Goal: Browse casually: Explore the website without a specific task or goal

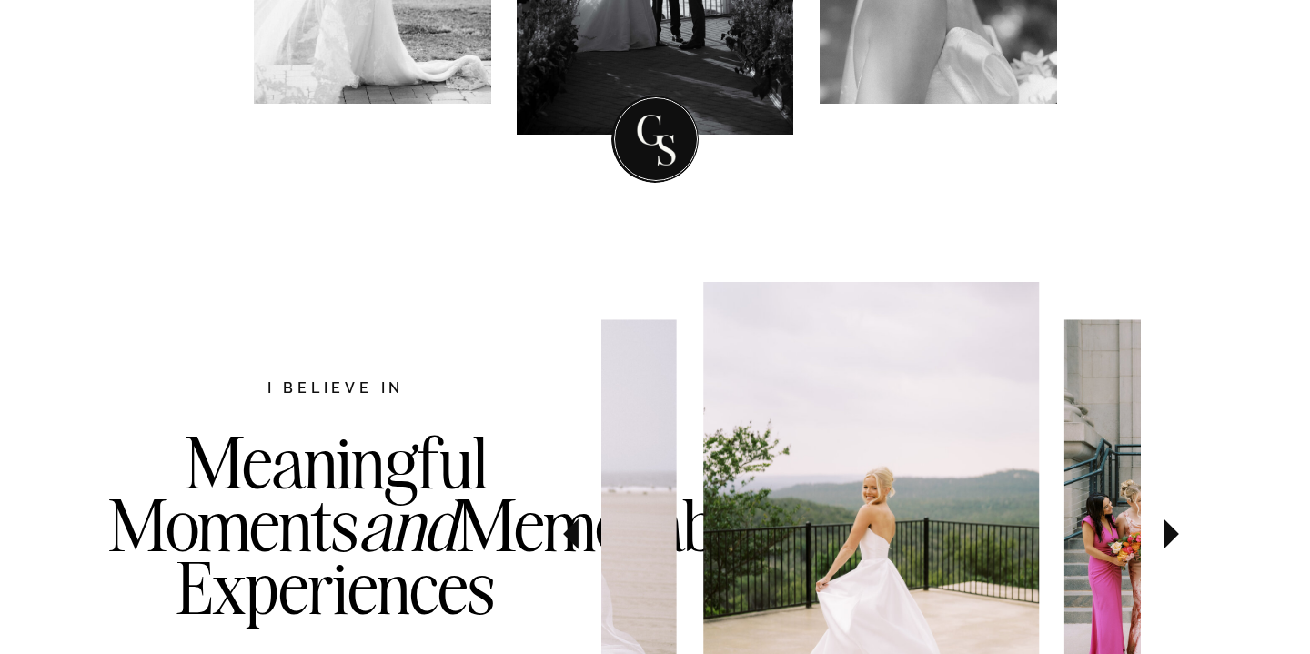
scroll to position [271, 0]
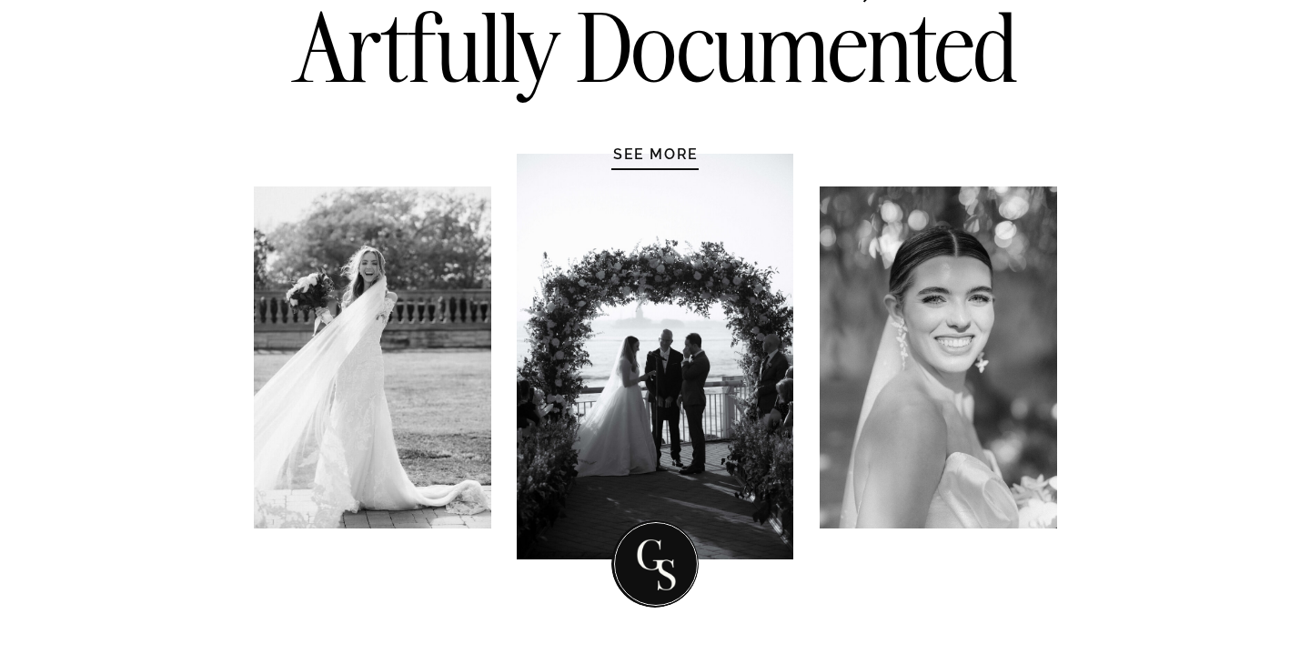
click at [661, 159] on h1 "SEE MORE" at bounding box center [656, 154] width 173 height 18
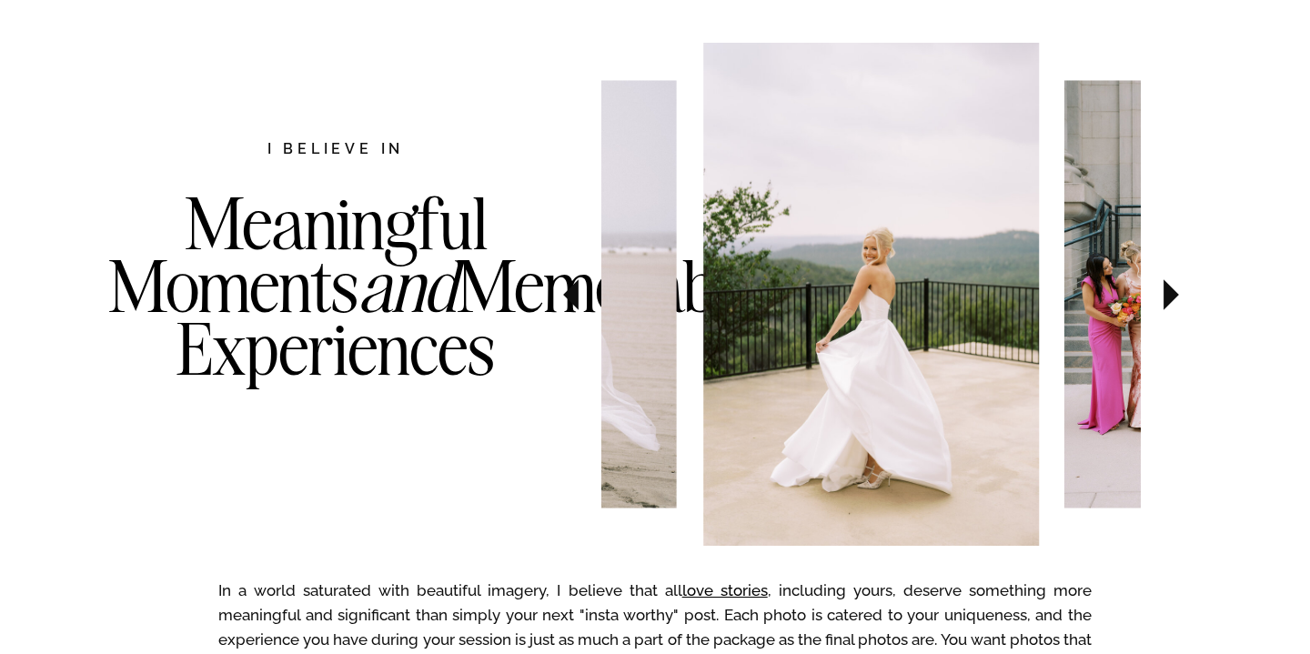
scroll to position [939, 0]
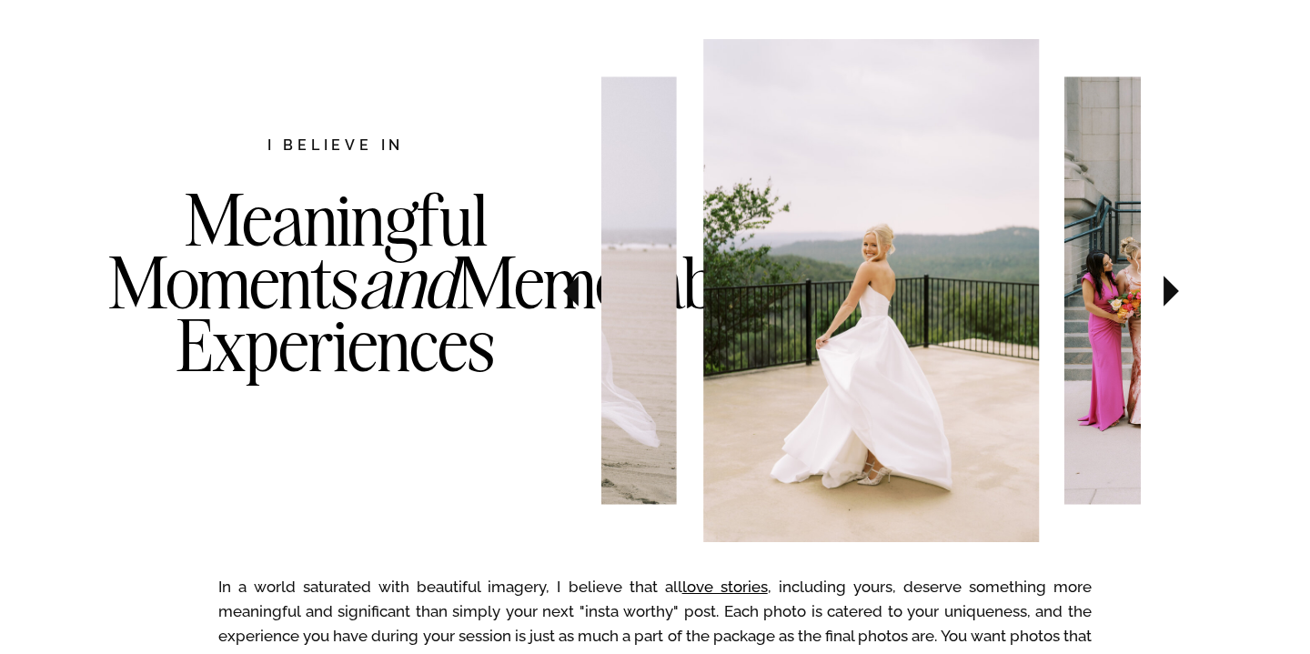
click at [578, 292] on icon at bounding box center [570, 291] width 15 height 31
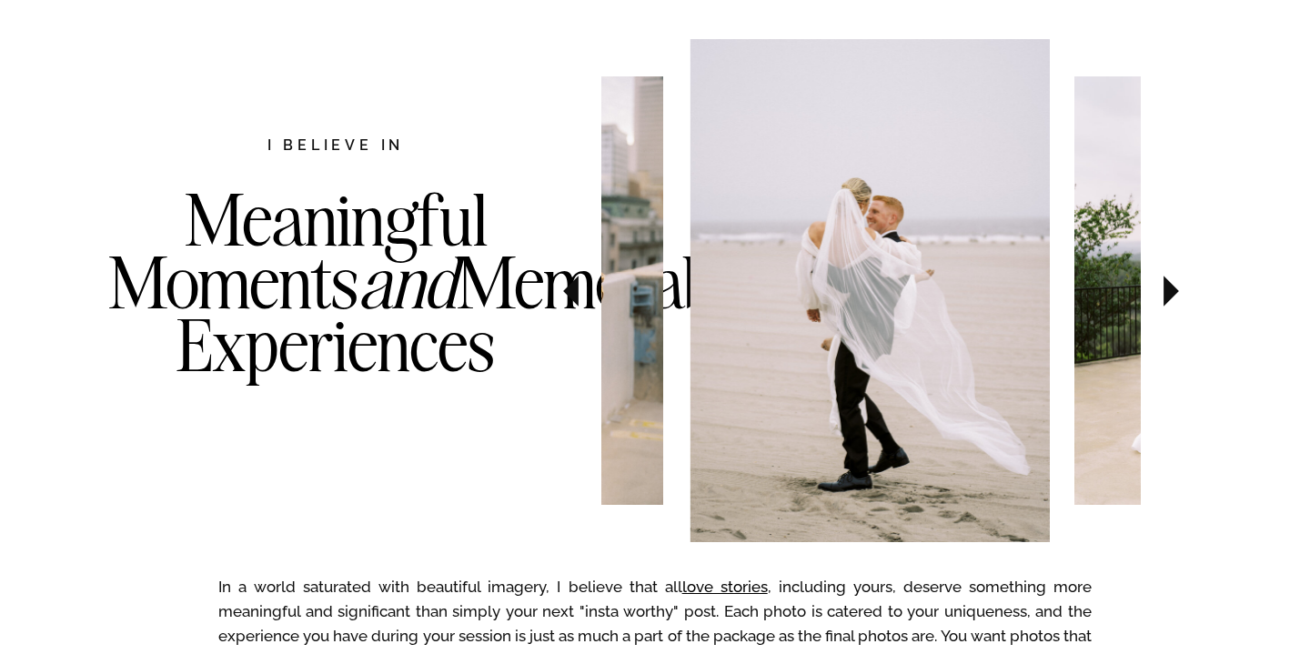
click at [578, 292] on icon at bounding box center [570, 291] width 15 height 31
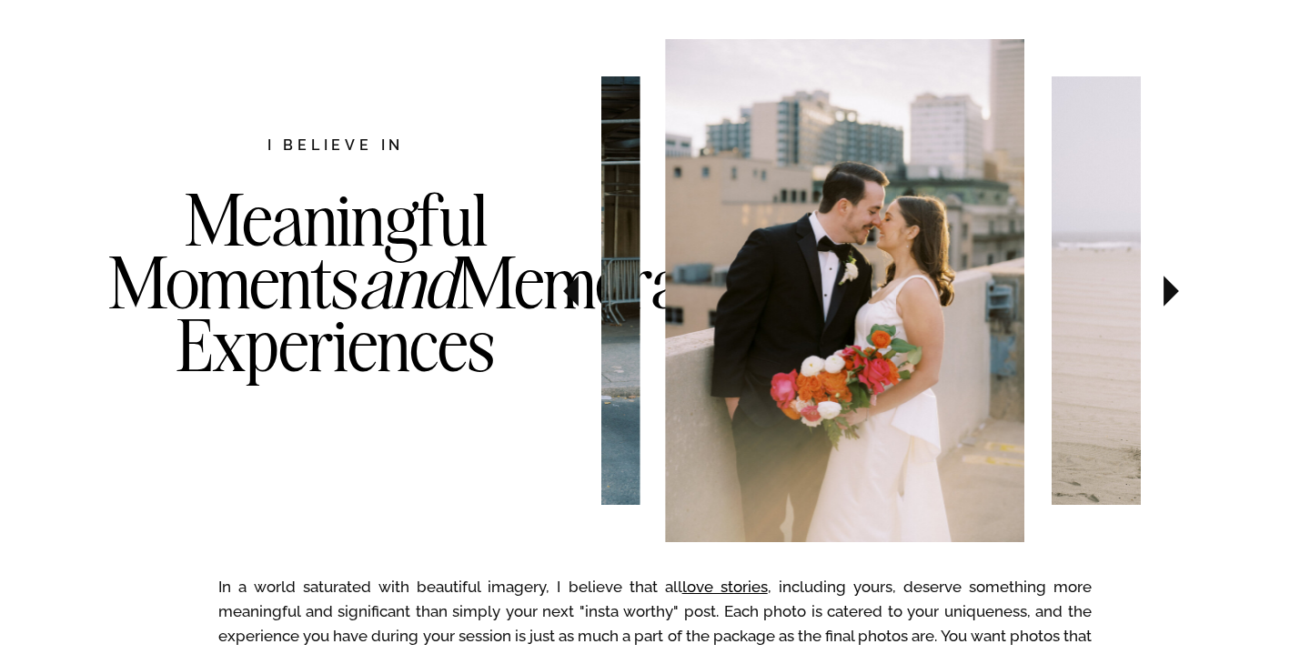
click at [578, 292] on icon at bounding box center [570, 291] width 15 height 31
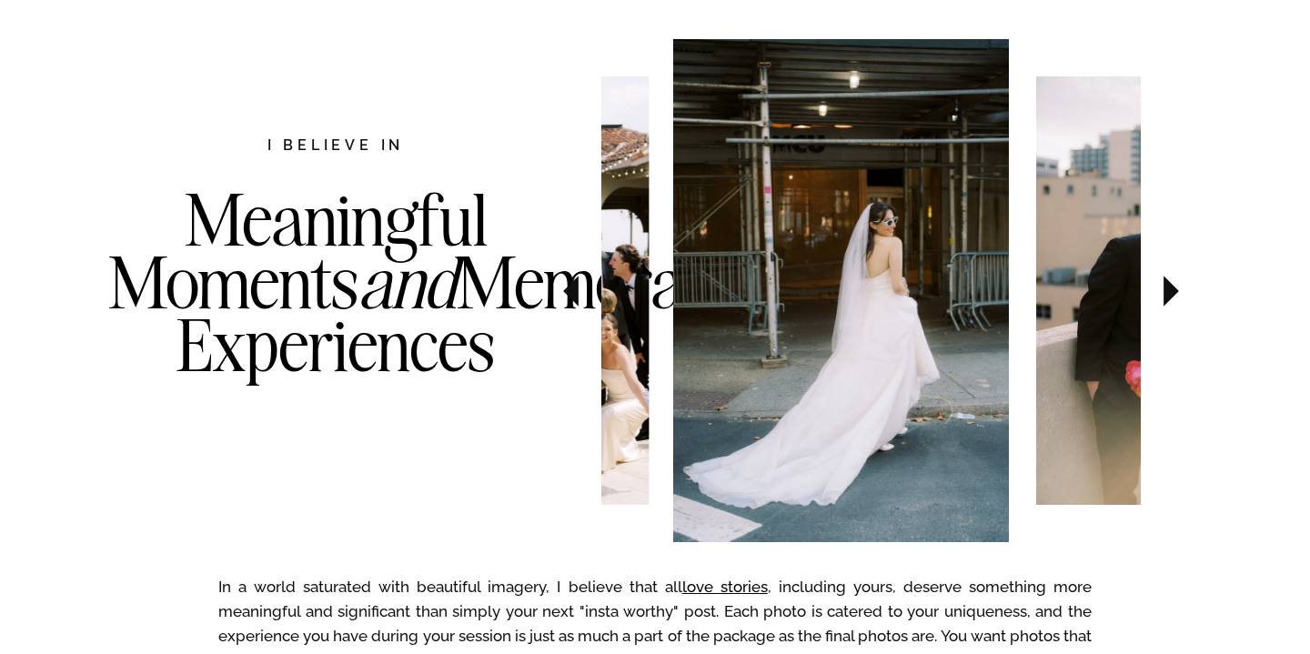
click at [578, 292] on icon at bounding box center [570, 291] width 15 height 31
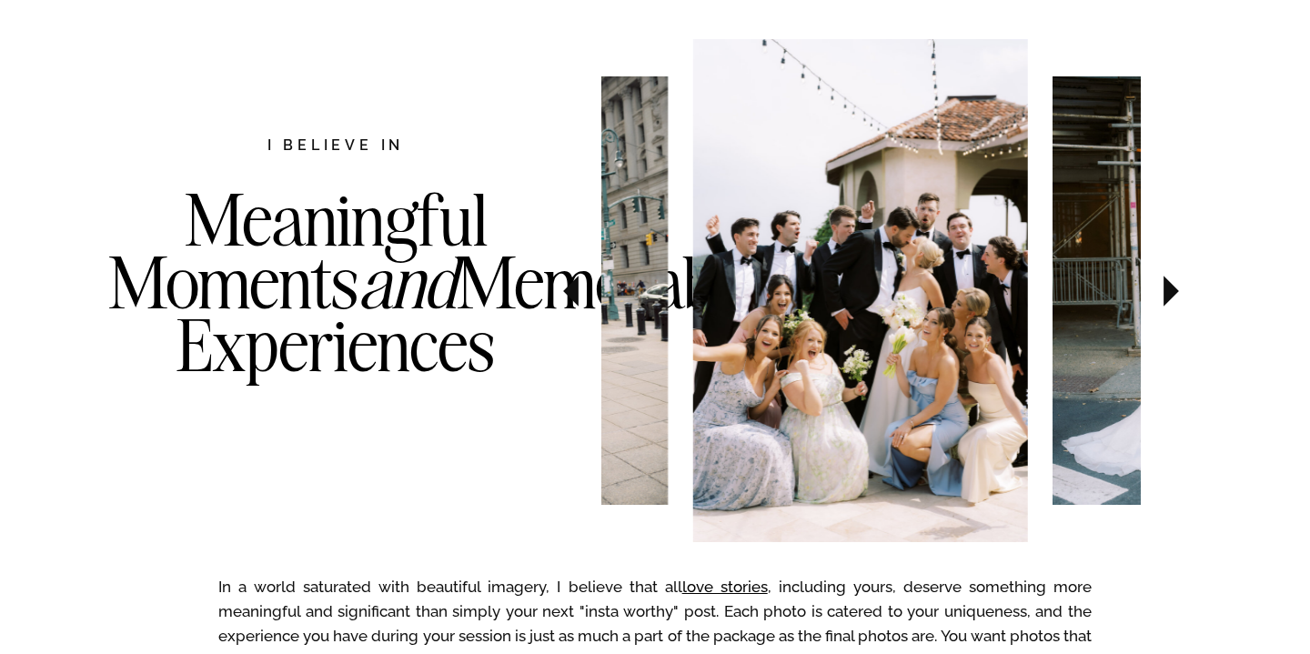
click at [580, 292] on icon at bounding box center [571, 291] width 61 height 64
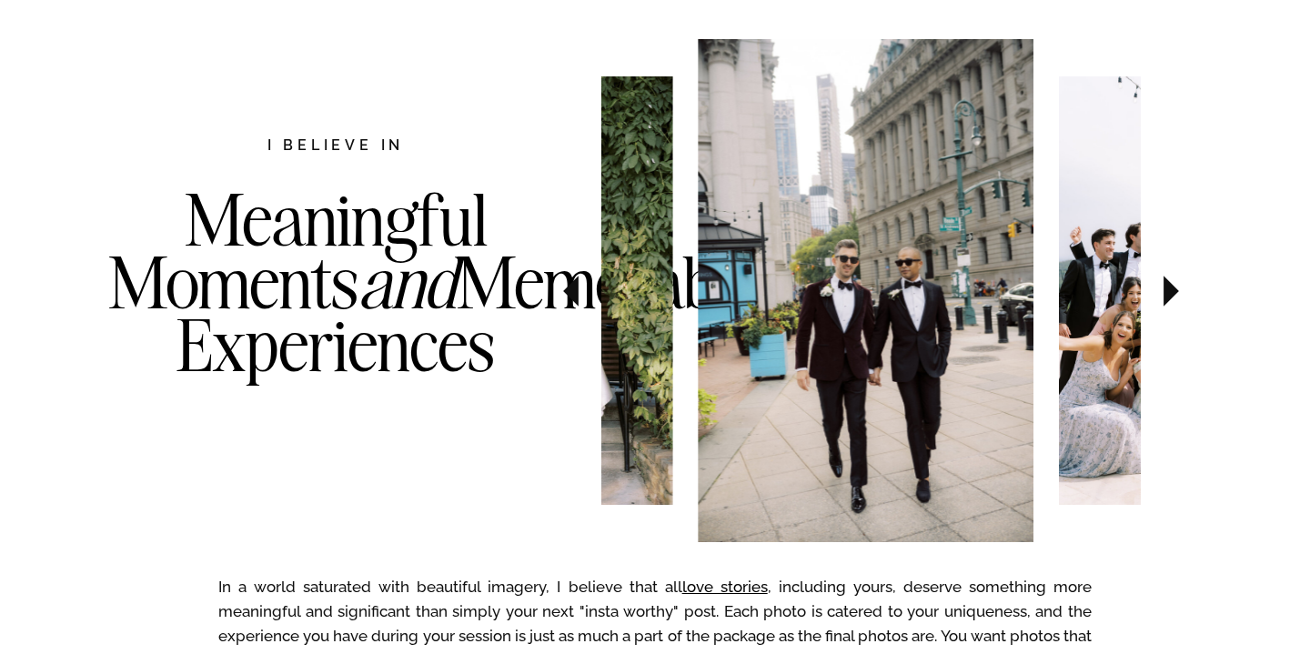
click at [580, 292] on icon at bounding box center [571, 291] width 61 height 64
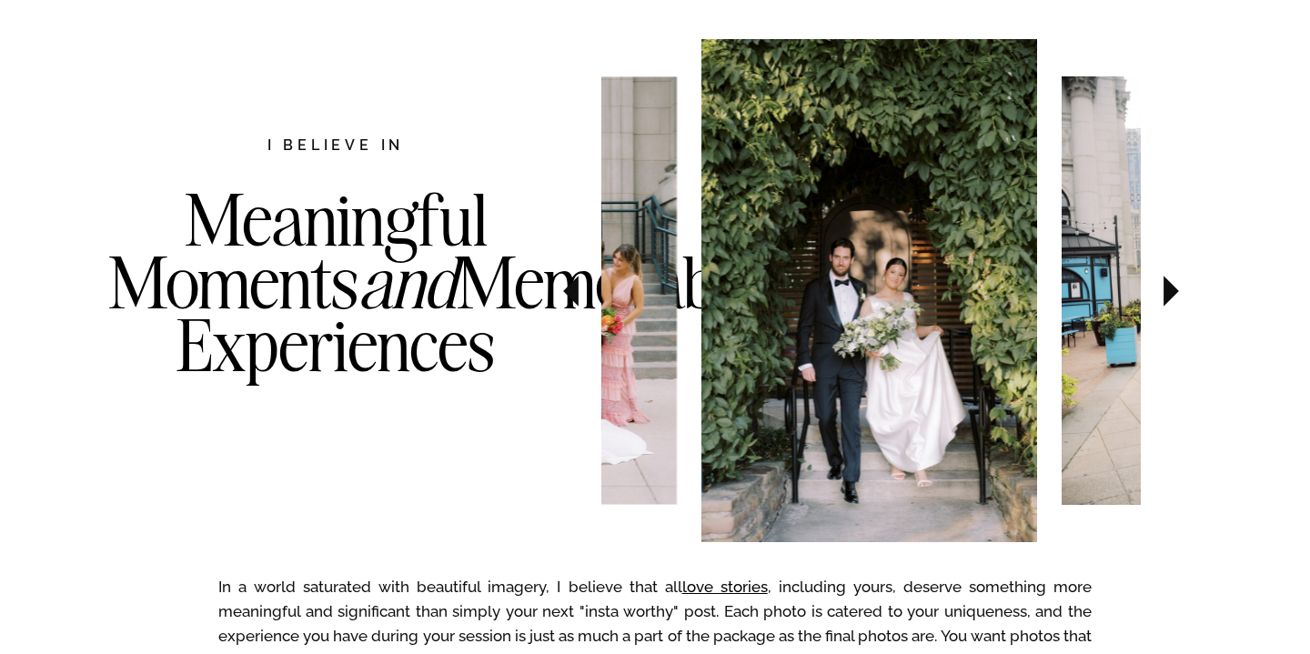
click at [581, 293] on icon at bounding box center [571, 291] width 61 height 64
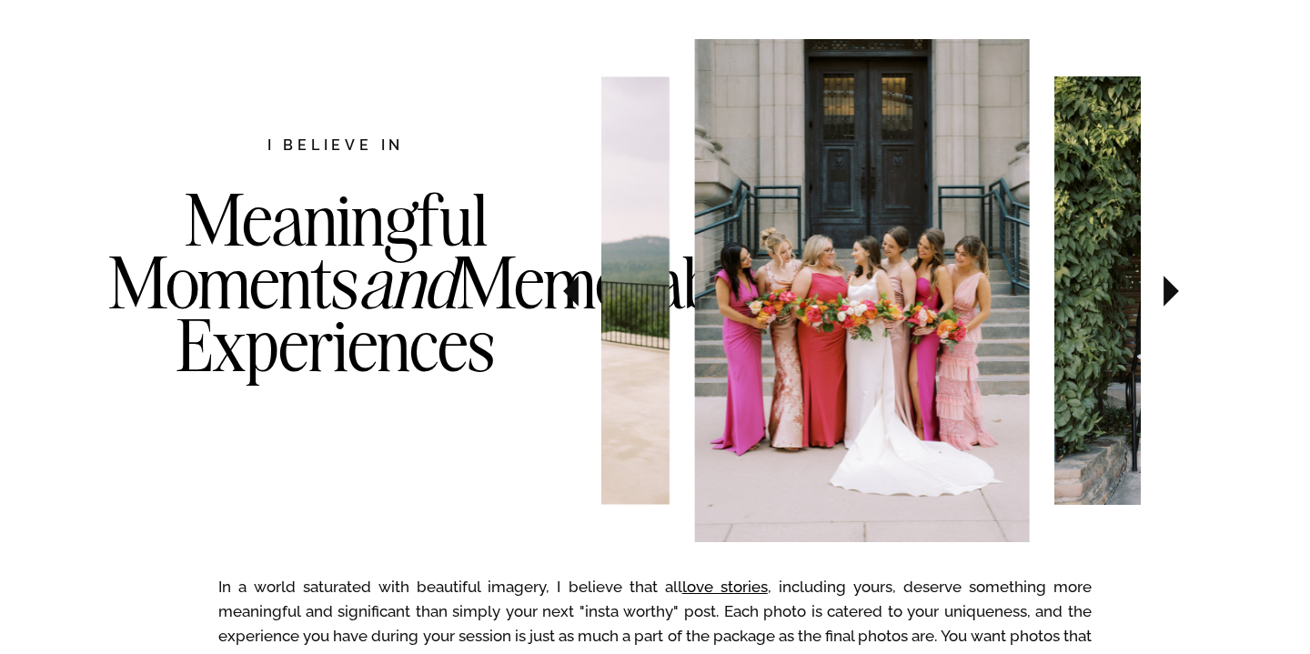
click at [581, 293] on icon at bounding box center [571, 291] width 61 height 64
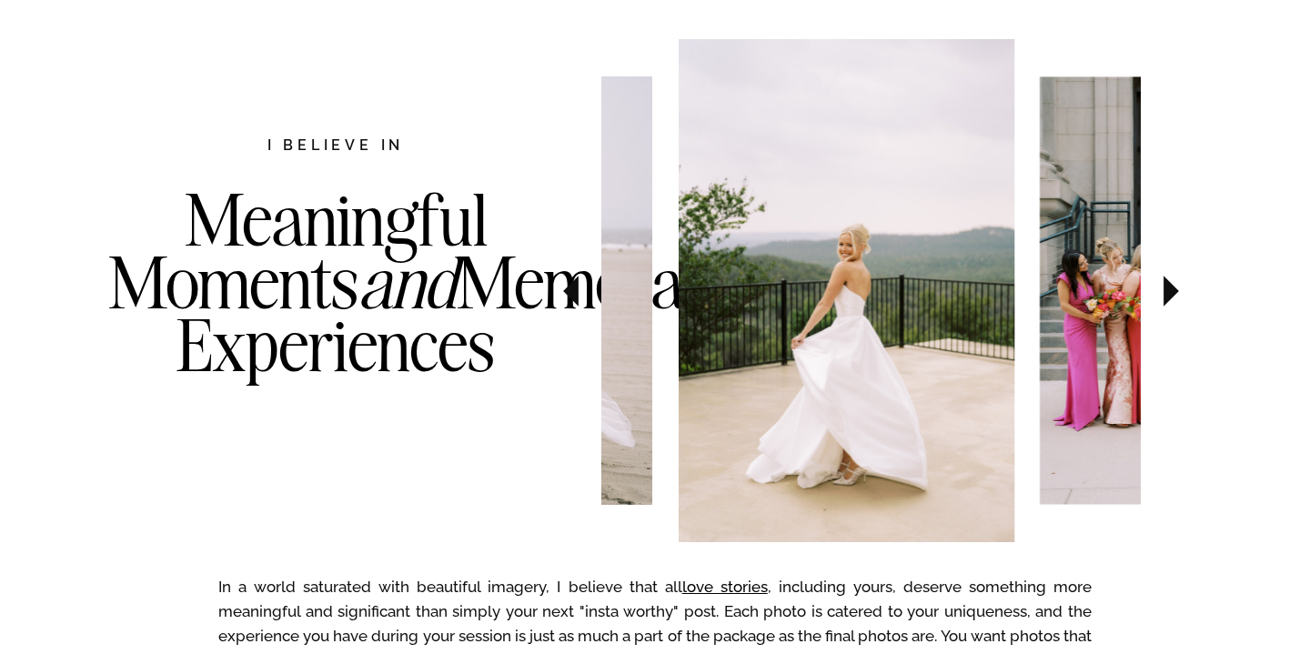
click at [581, 293] on icon at bounding box center [571, 291] width 61 height 64
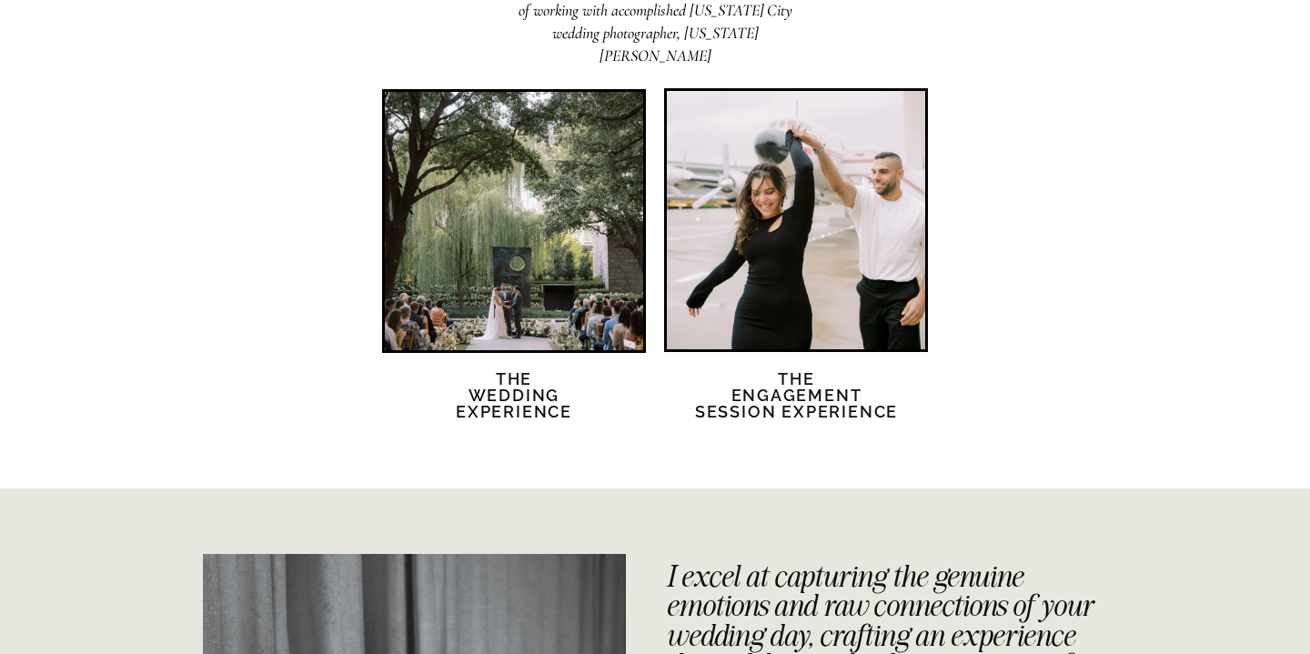
scroll to position [3666, 0]
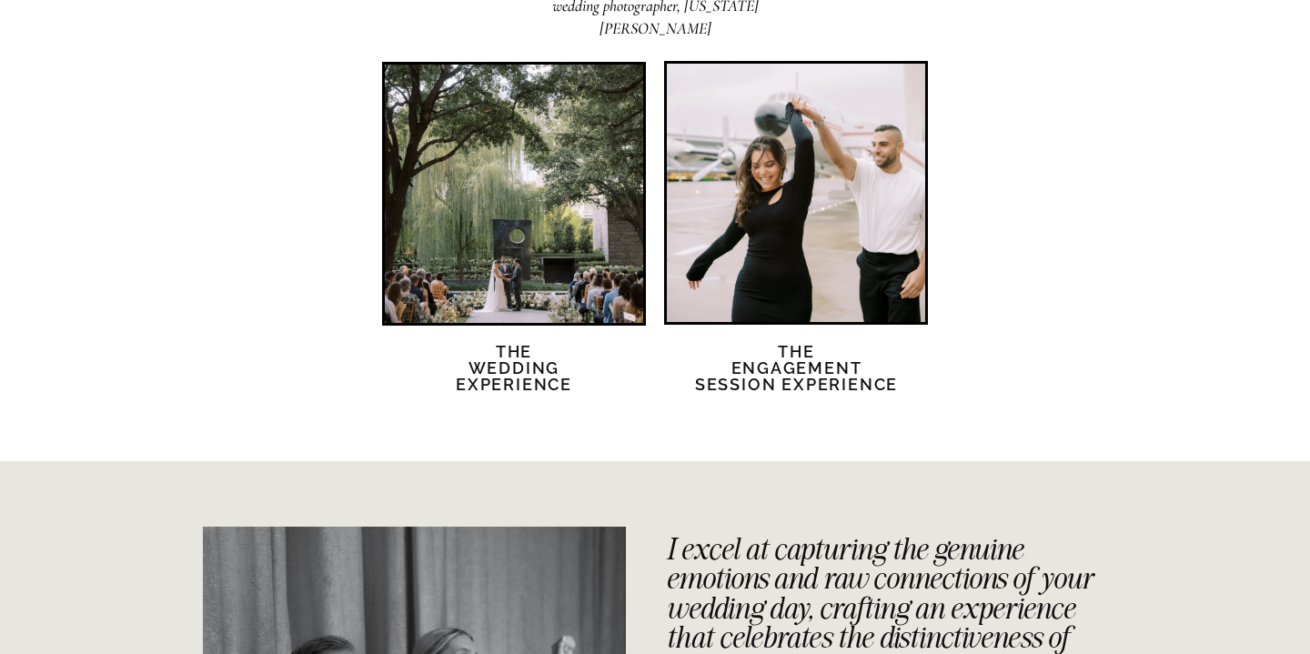
click at [524, 267] on div at bounding box center [514, 194] width 258 height 258
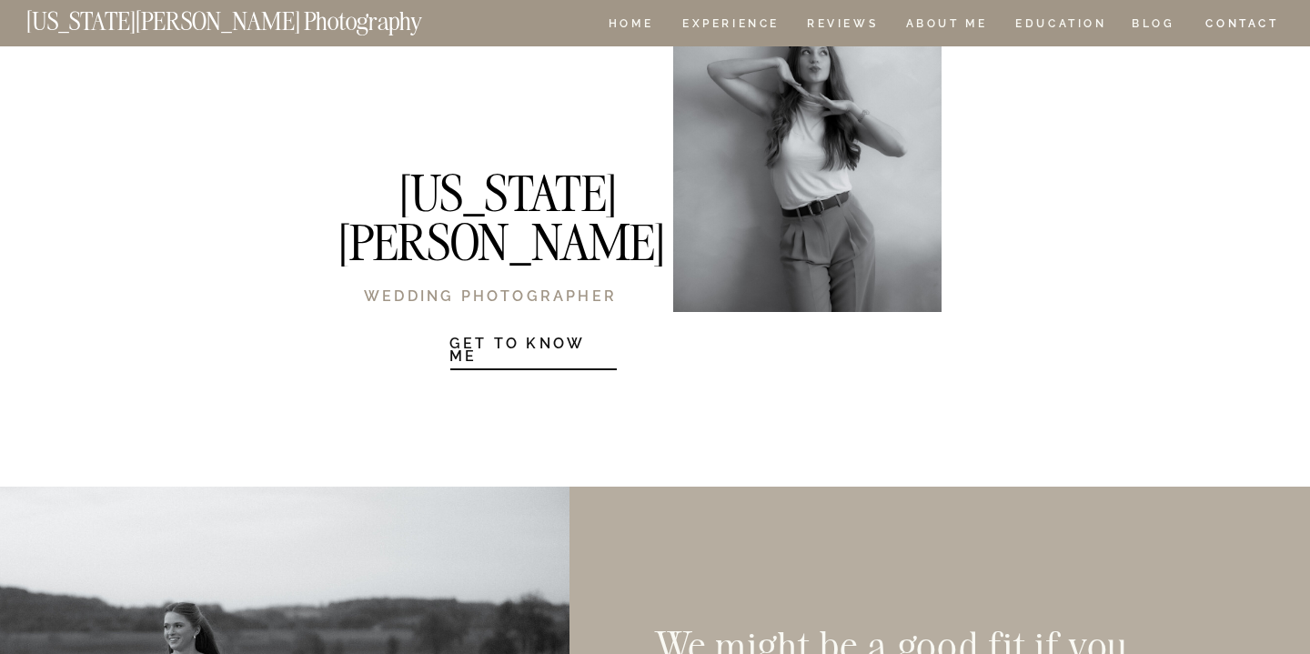
scroll to position [2364, 0]
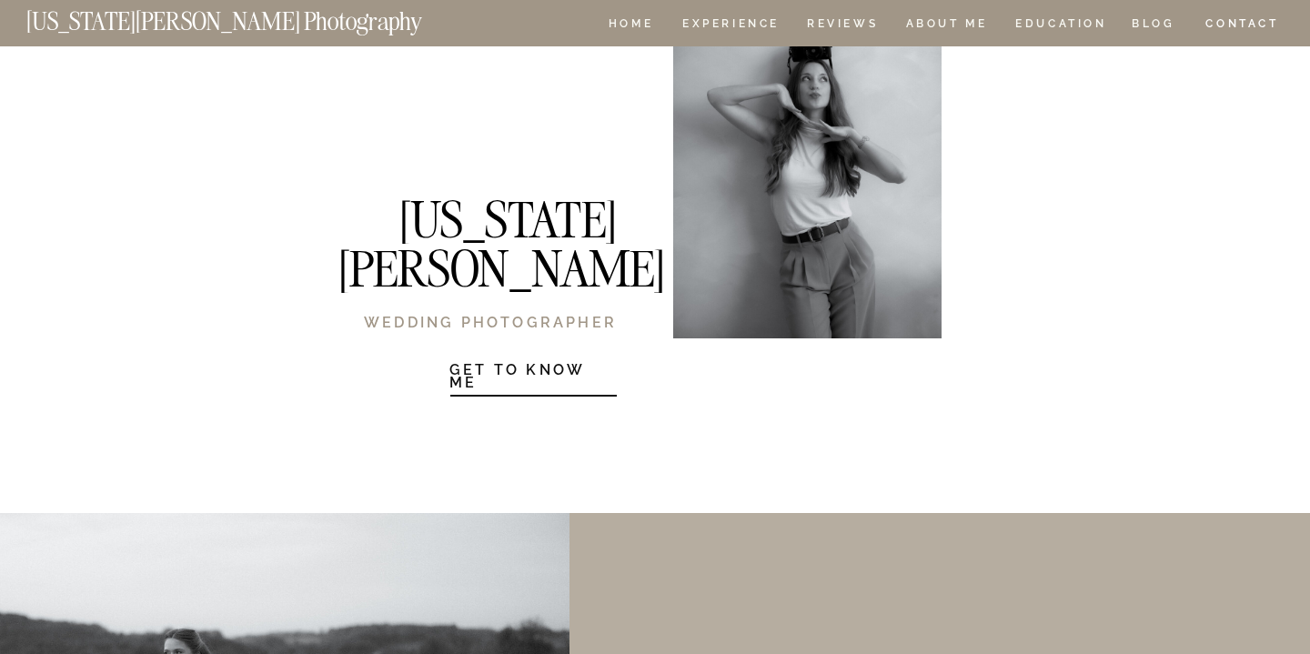
drag, startPoint x: 514, startPoint y: 477, endPoint x: 489, endPoint y: 183, distance: 295.0
drag, startPoint x: 481, startPoint y: 167, endPoint x: 443, endPoint y: 190, distance: 44.2
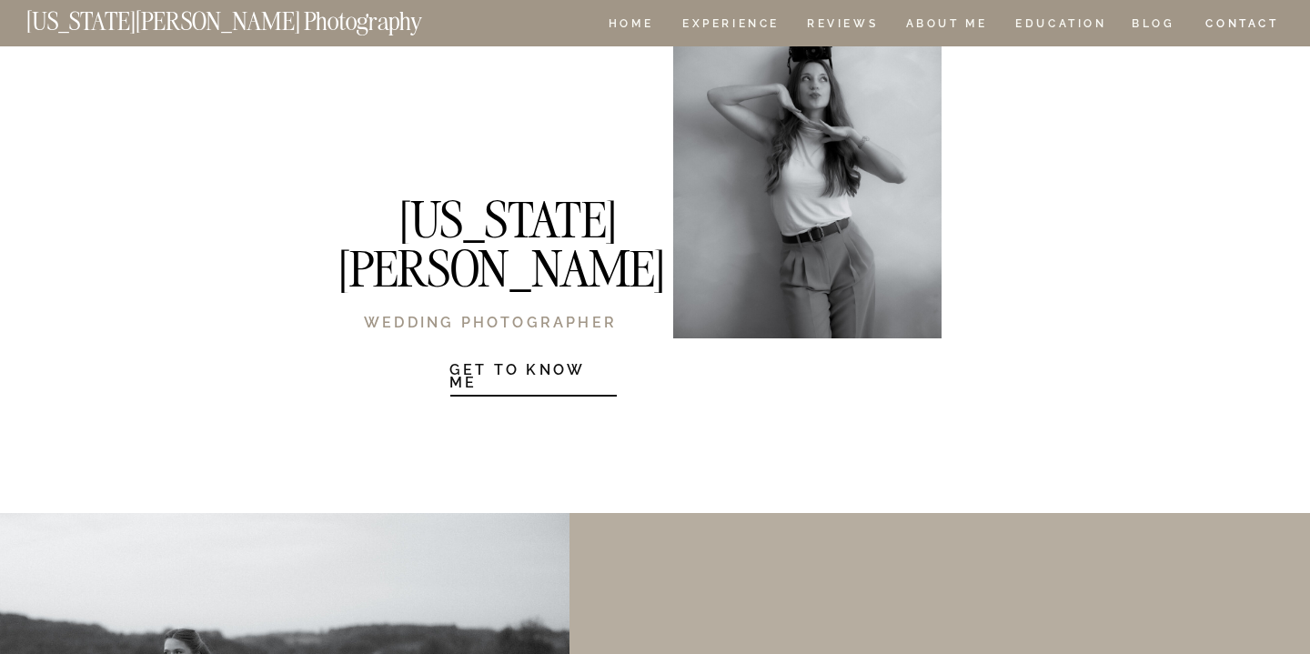
drag, startPoint x: 443, startPoint y: 190, endPoint x: 406, endPoint y: 122, distance: 77.8
drag, startPoint x: 406, startPoint y: 122, endPoint x: 341, endPoint y: 425, distance: 309.9
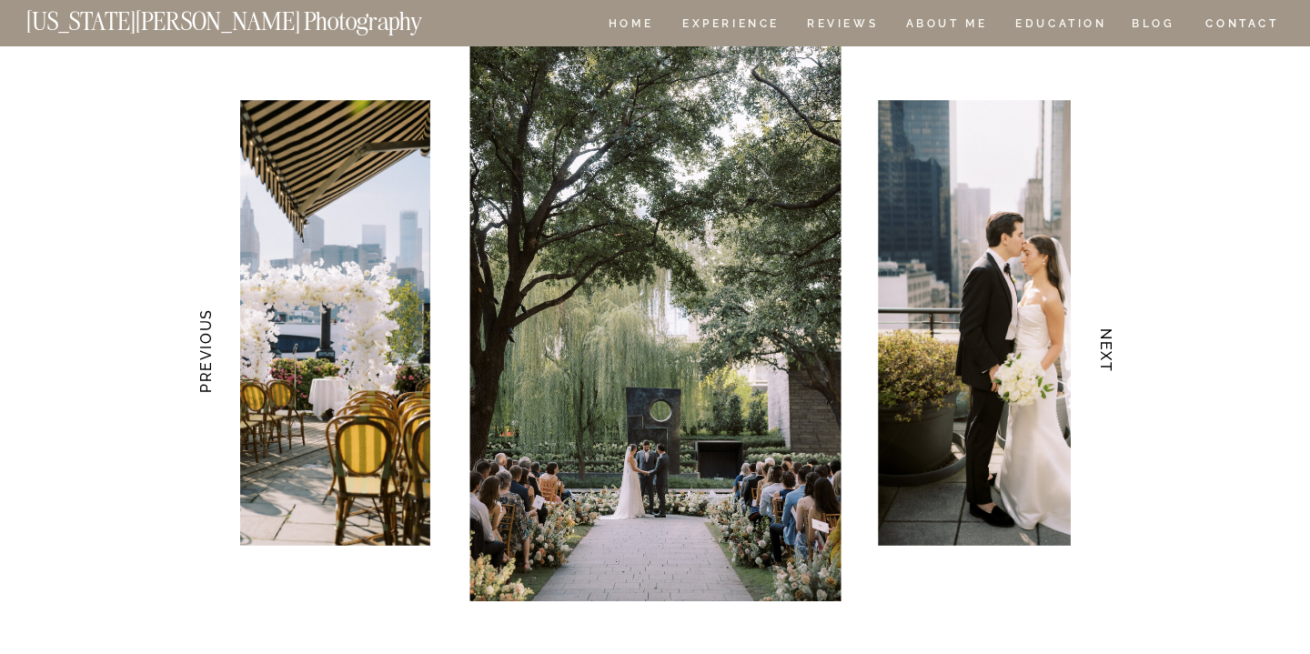
scroll to position [3644, 0]
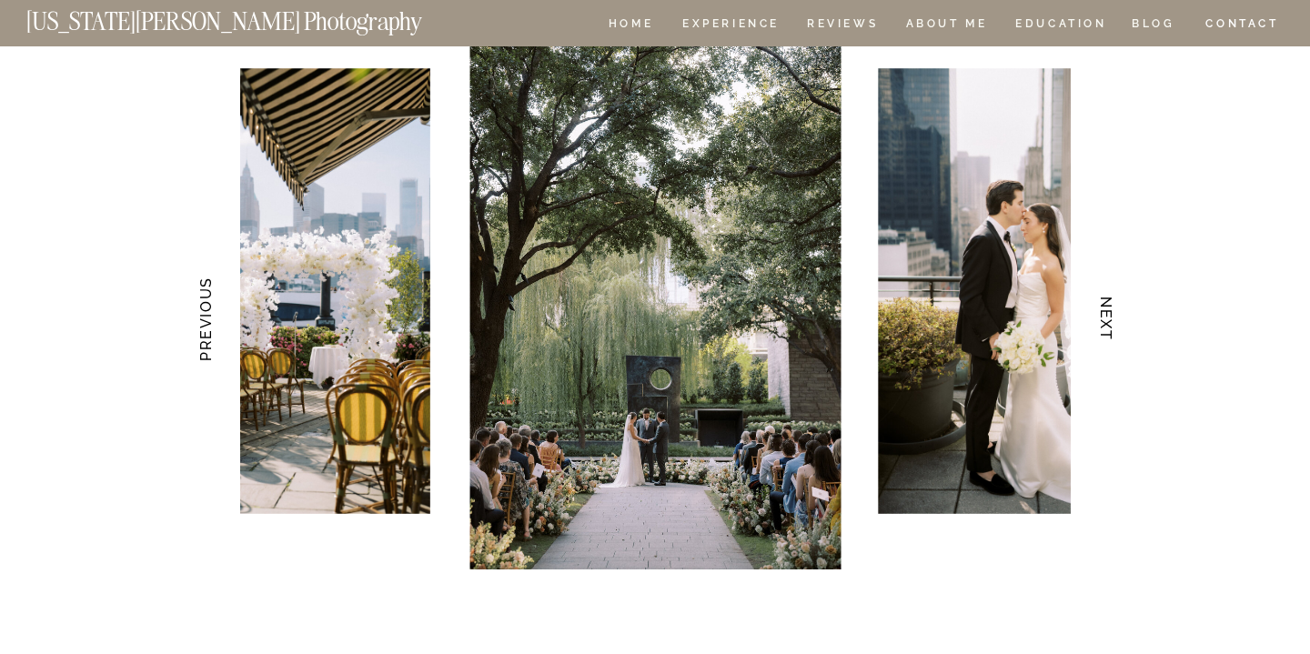
click at [342, 425] on img at bounding box center [271, 291] width 319 height 446
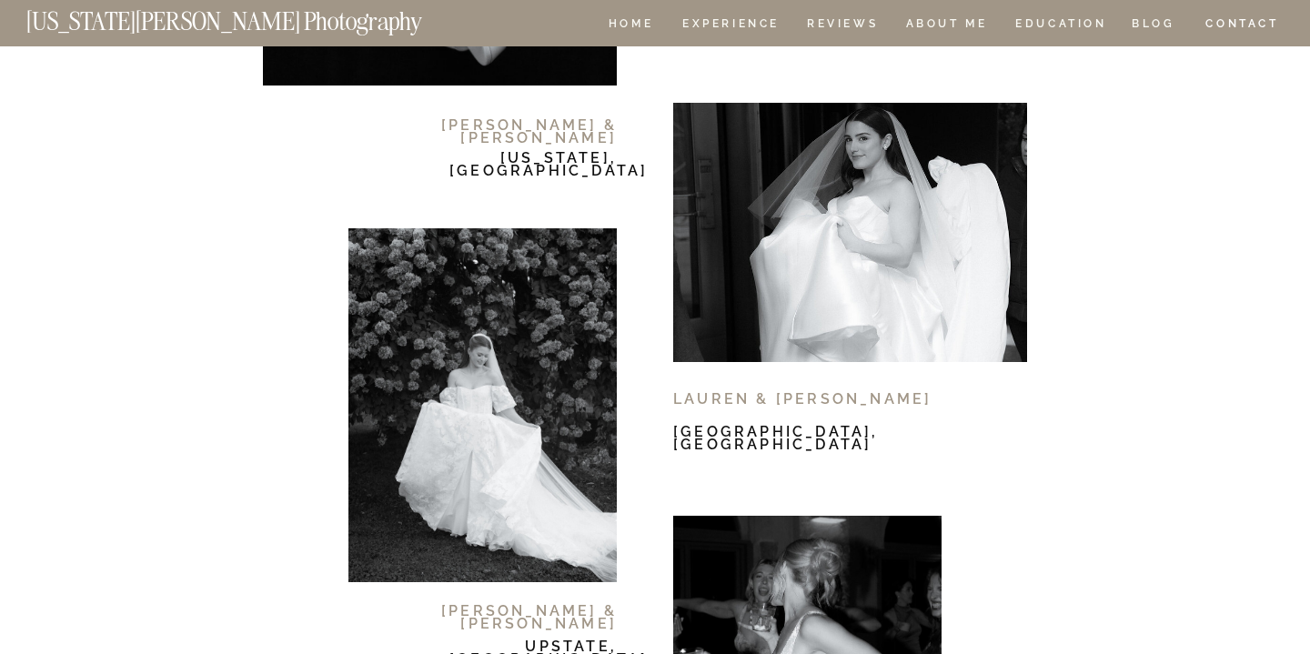
scroll to position [10805, 0]
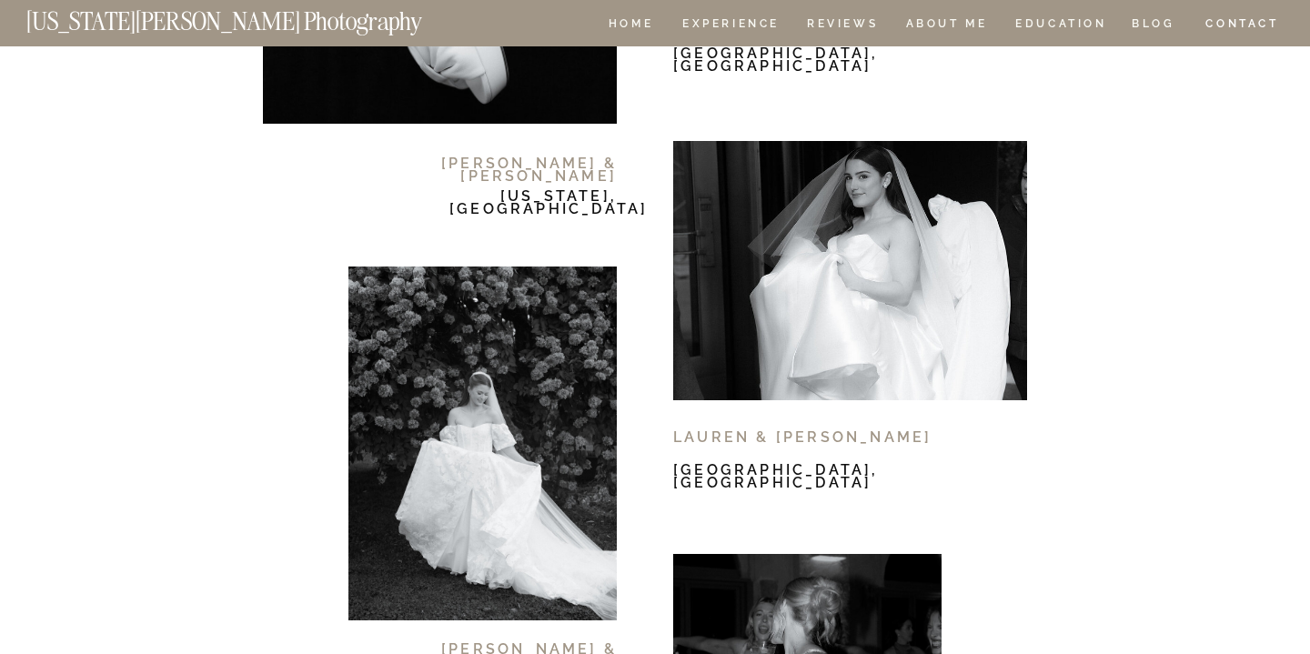
click at [513, 387] on div at bounding box center [483, 444] width 268 height 354
click at [768, 282] on div at bounding box center [850, 270] width 354 height 259
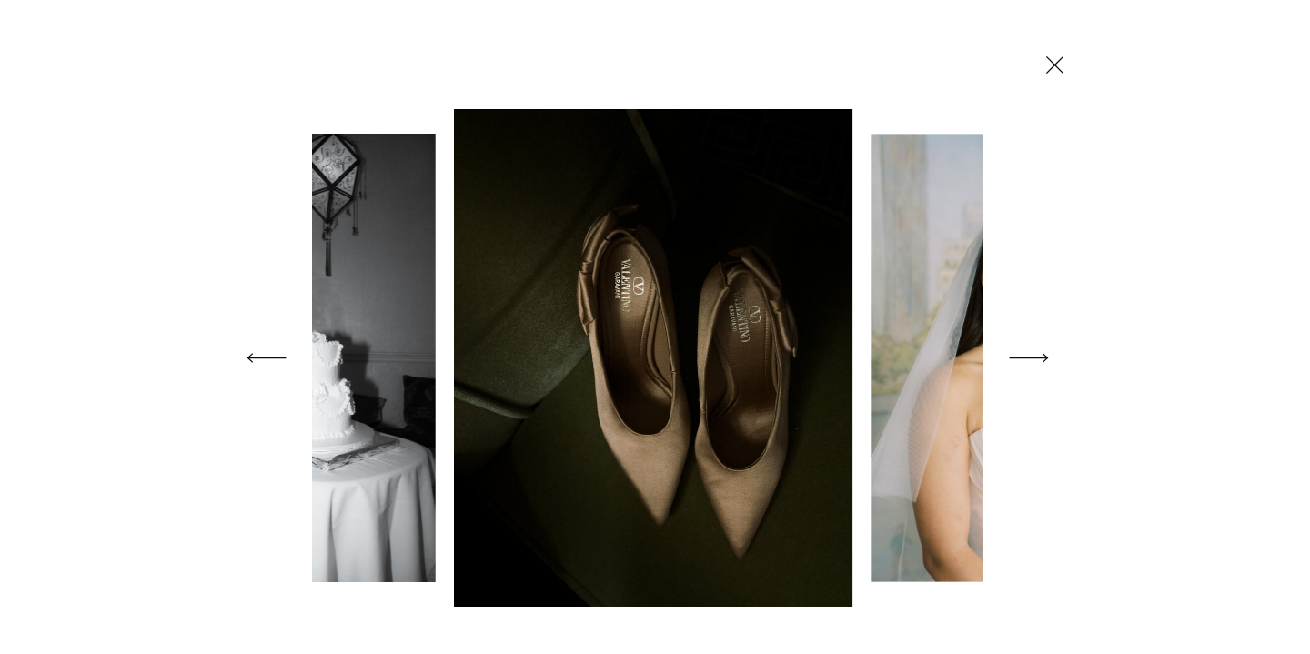
click at [1038, 356] on icon at bounding box center [1029, 358] width 51 height 72
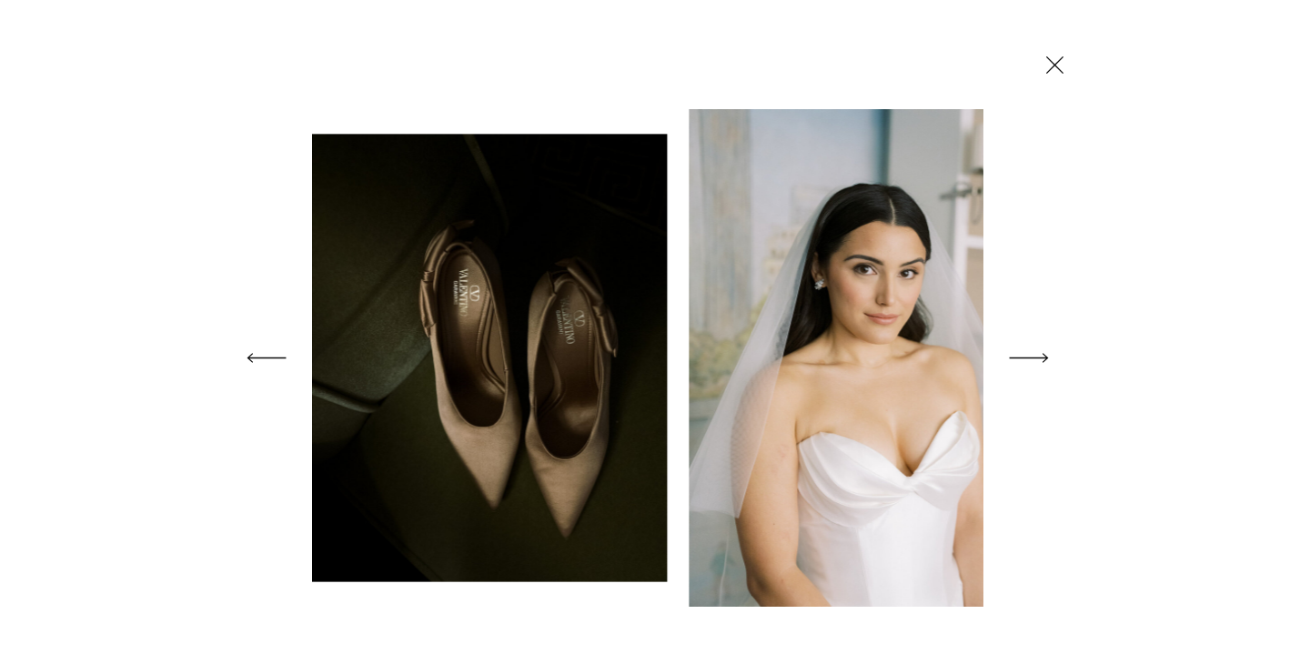
click at [1038, 356] on icon at bounding box center [1029, 358] width 51 height 72
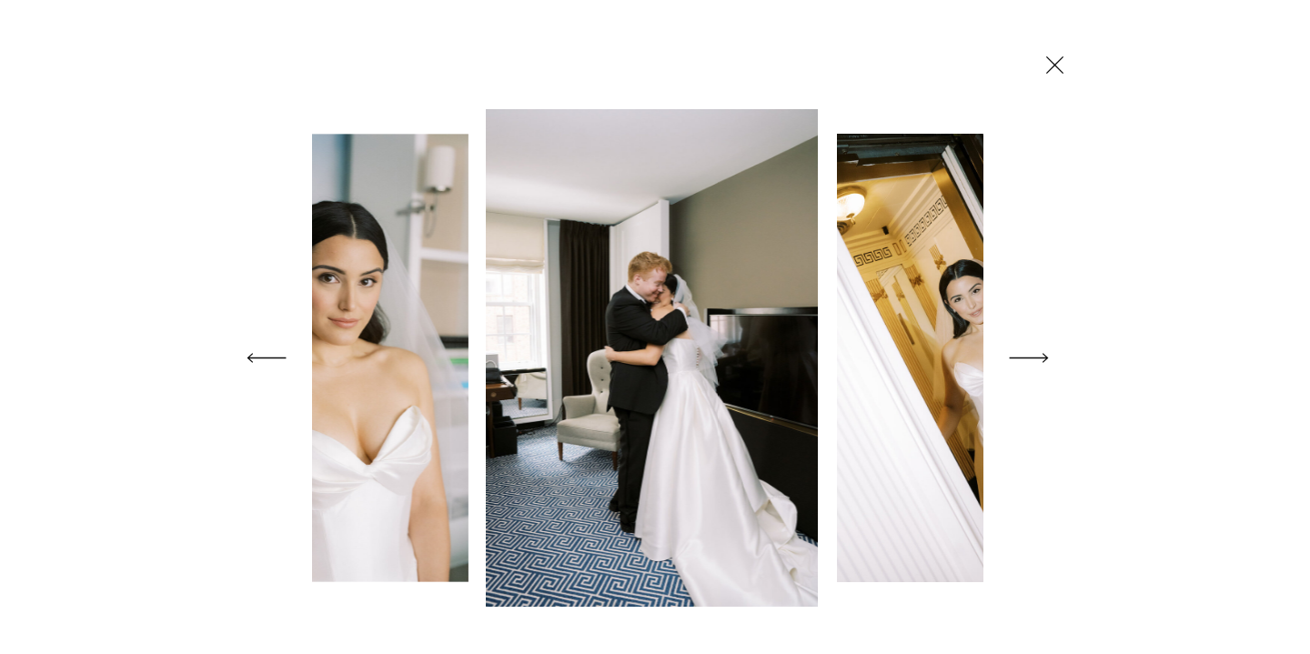
click at [1040, 356] on icon at bounding box center [1029, 358] width 51 height 72
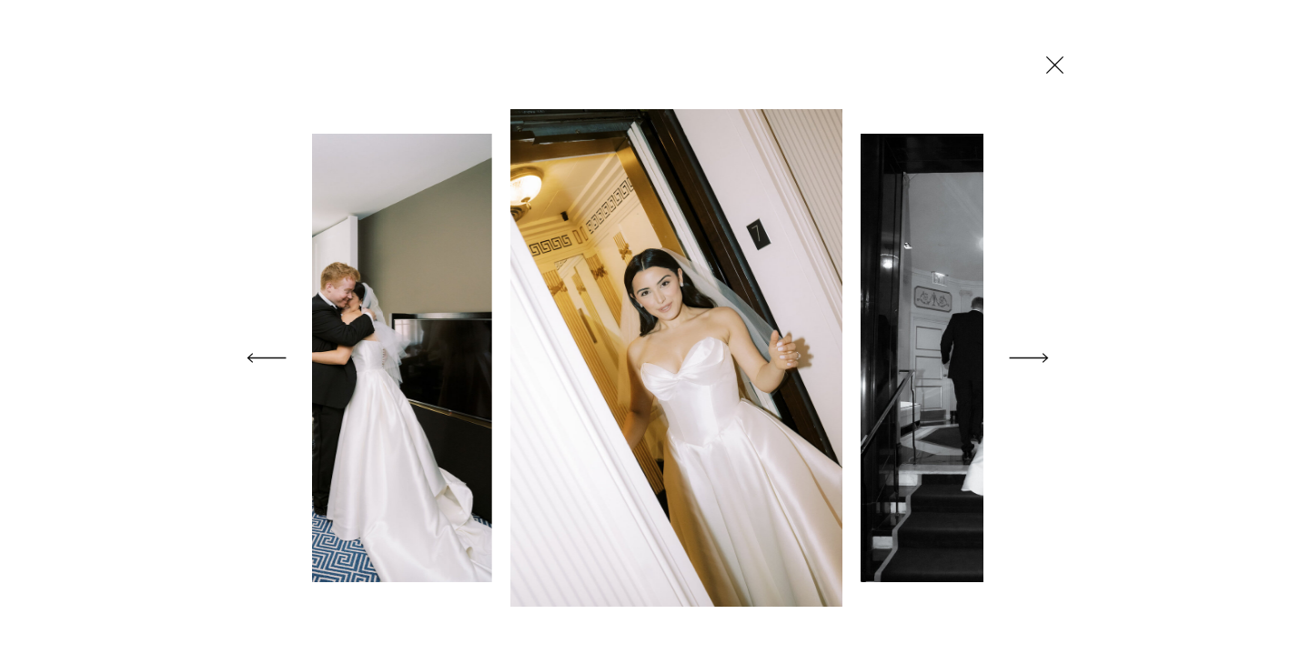
click at [1040, 357] on icon at bounding box center [1029, 358] width 51 height 72
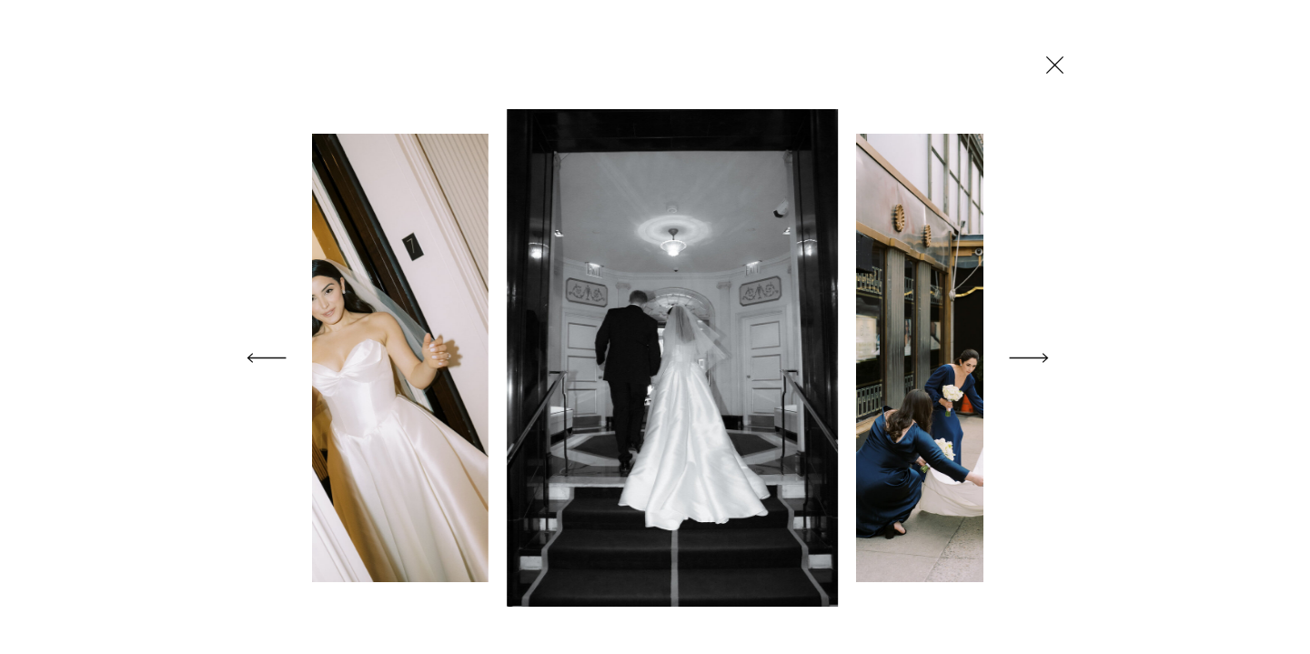
click at [1041, 357] on icon at bounding box center [1029, 358] width 51 height 72
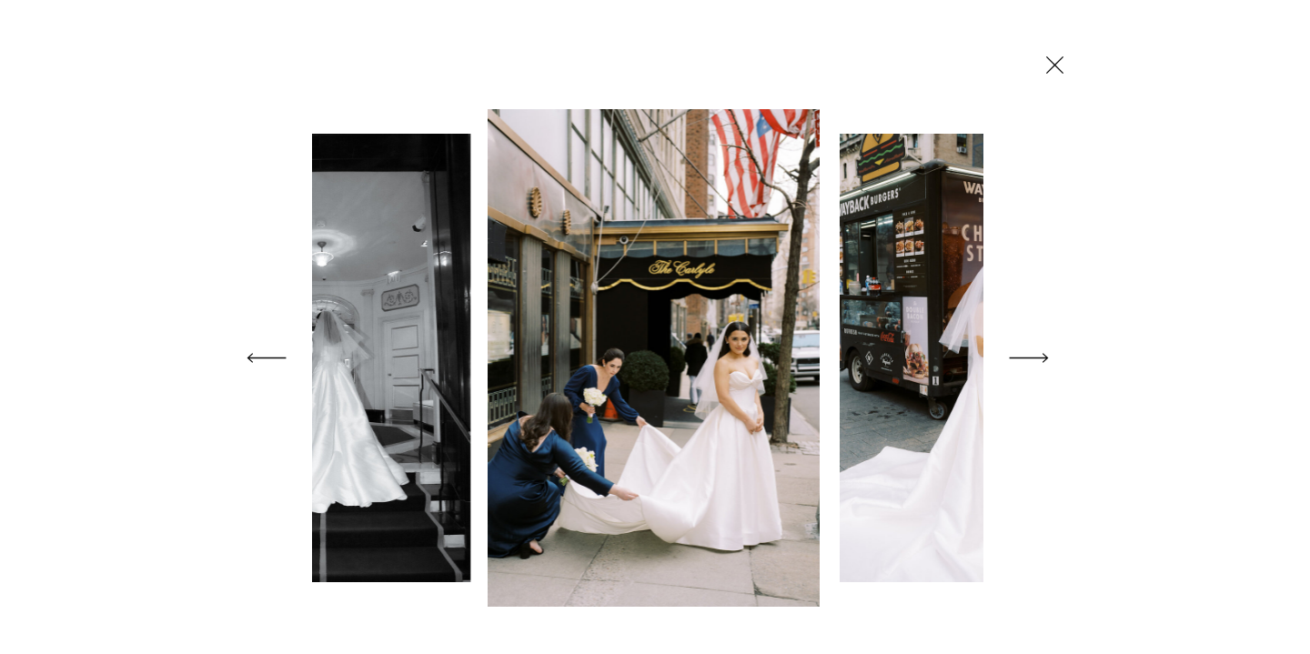
click at [1043, 358] on polygon at bounding box center [1029, 358] width 39 height 10
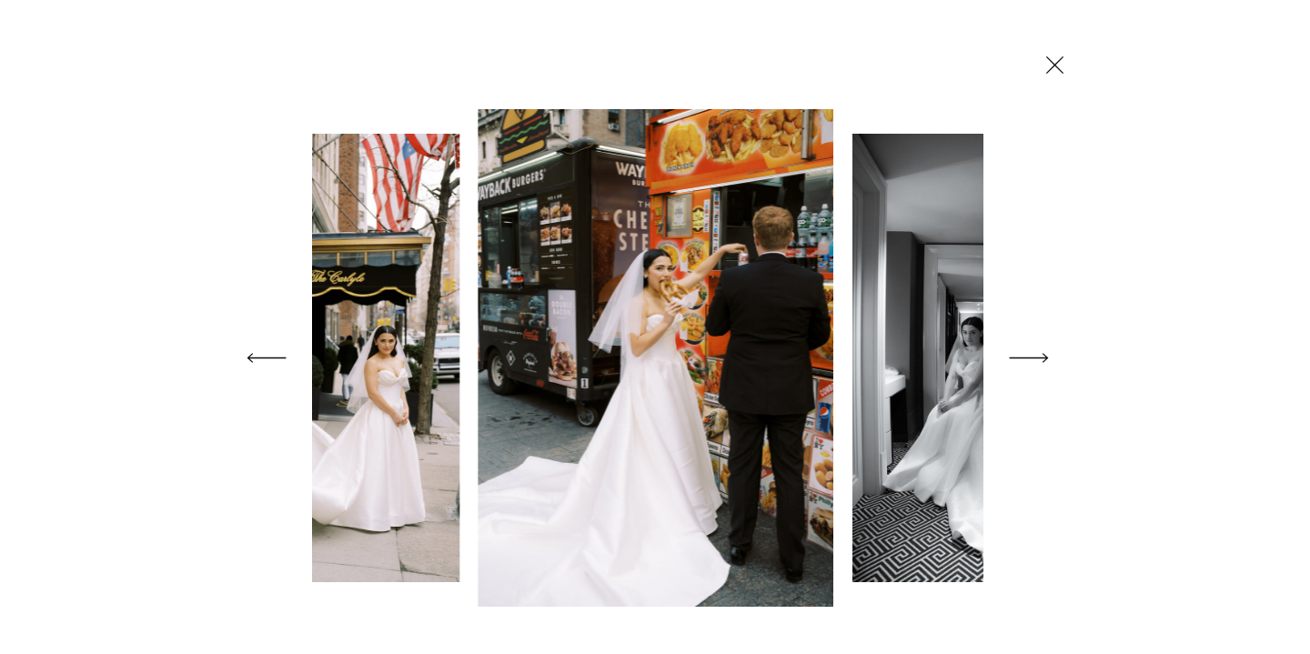
click at [1043, 358] on polygon at bounding box center [1029, 358] width 39 height 10
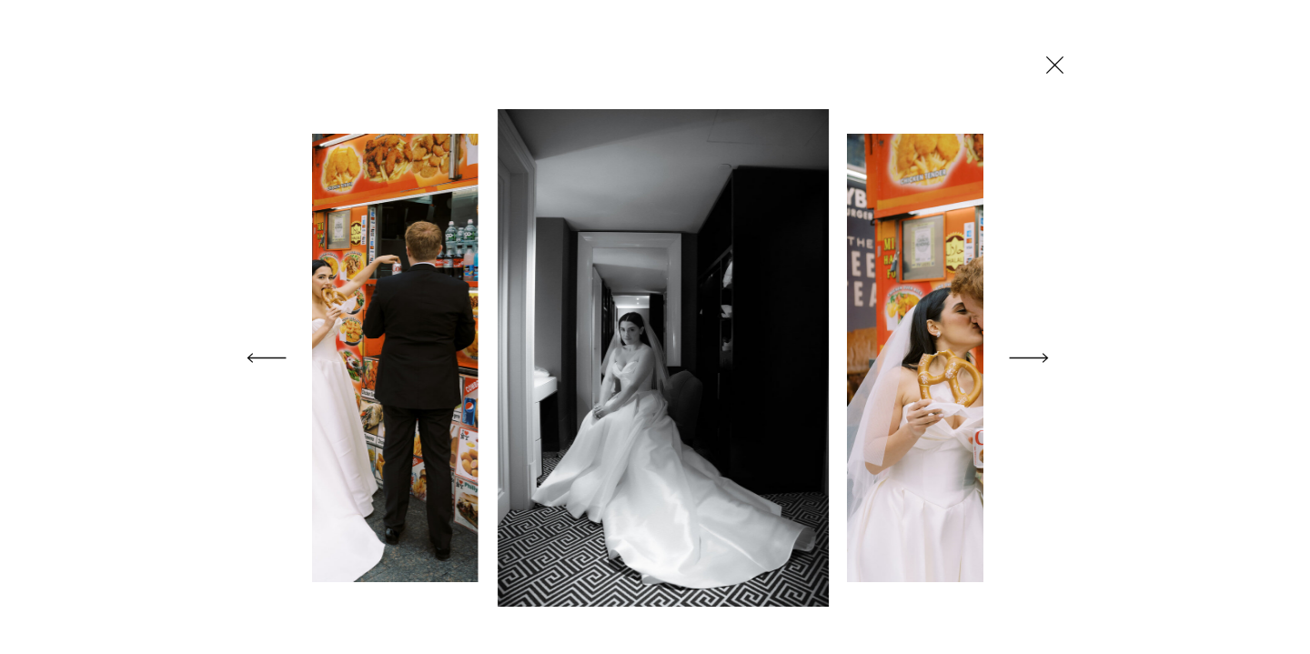
click at [1044, 359] on icon at bounding box center [1029, 358] width 51 height 72
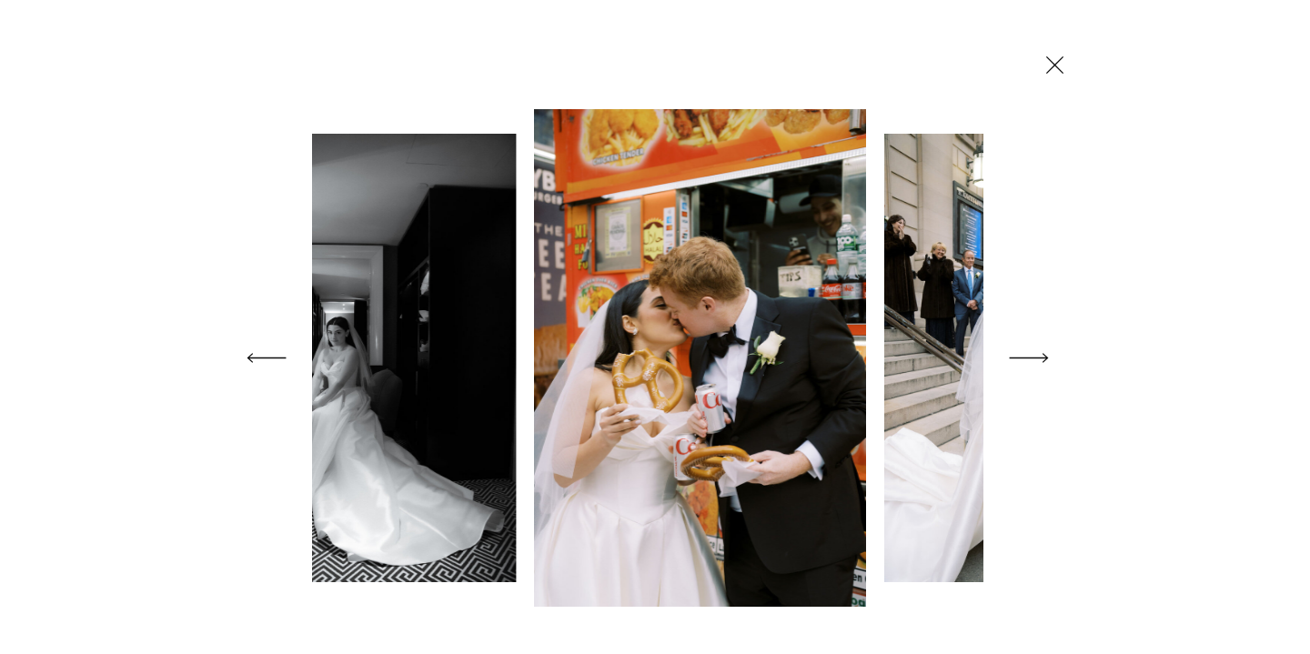
click at [1046, 359] on polygon at bounding box center [1029, 358] width 39 height 10
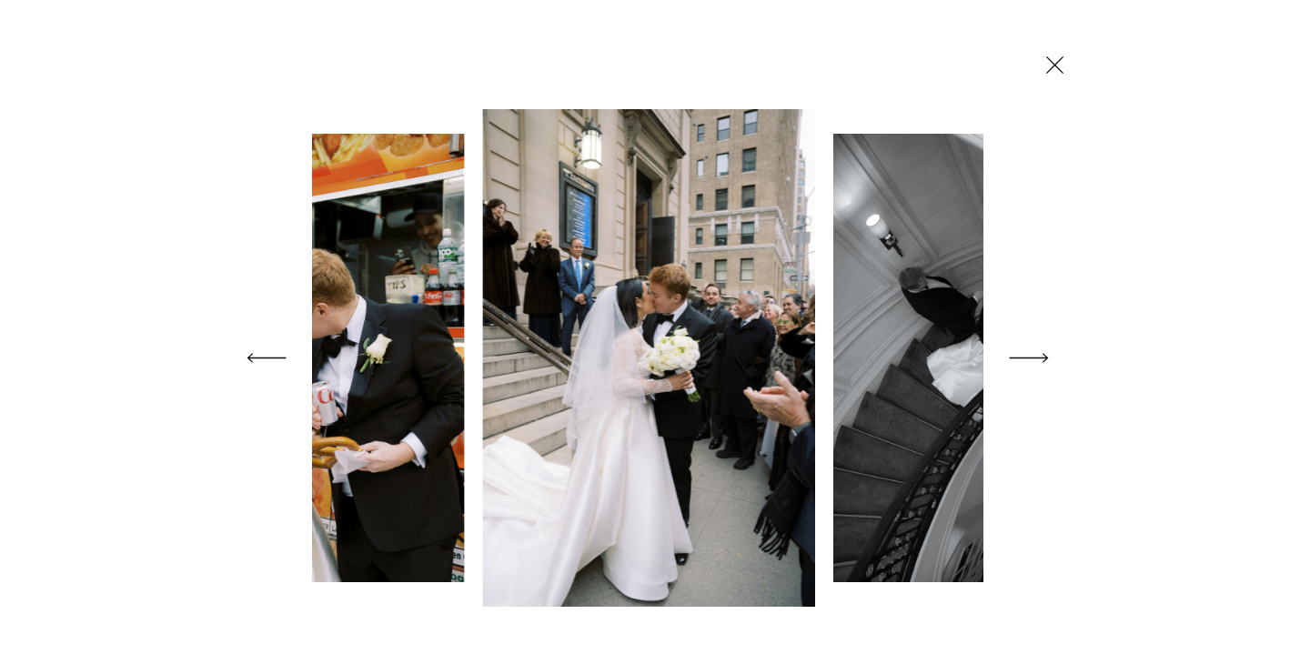
click at [1046, 359] on polygon at bounding box center [1029, 358] width 39 height 10
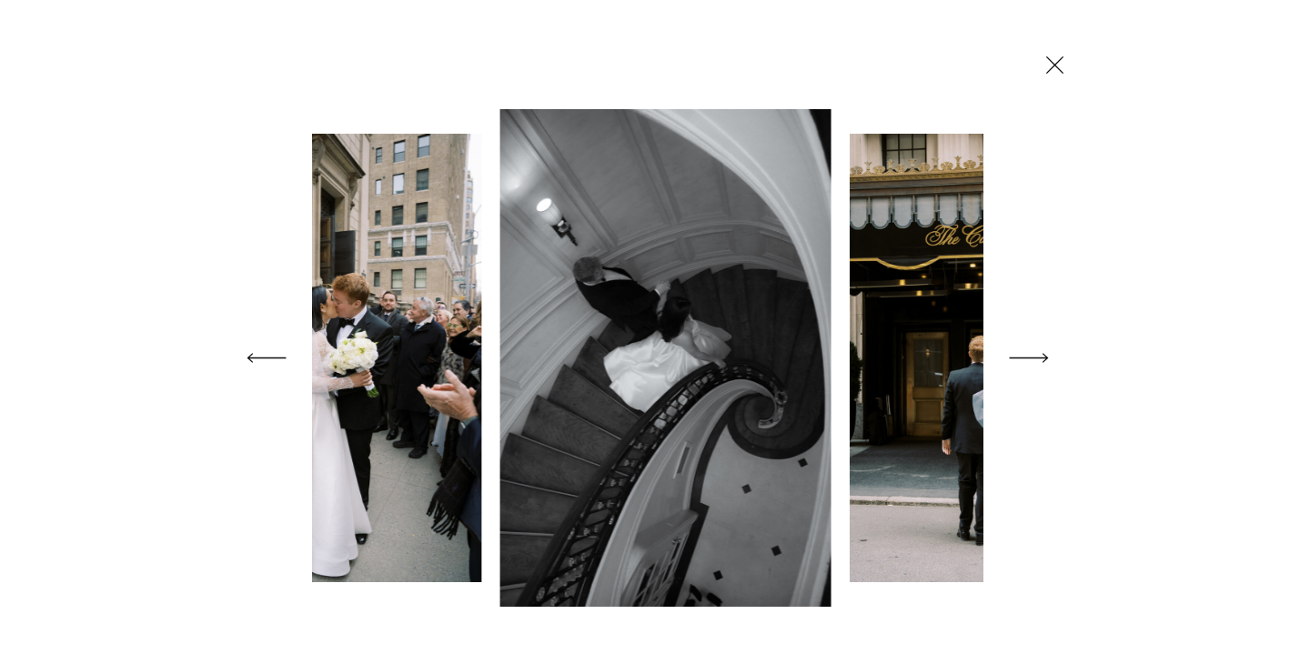
click at [1046, 359] on polygon at bounding box center [1029, 358] width 39 height 10
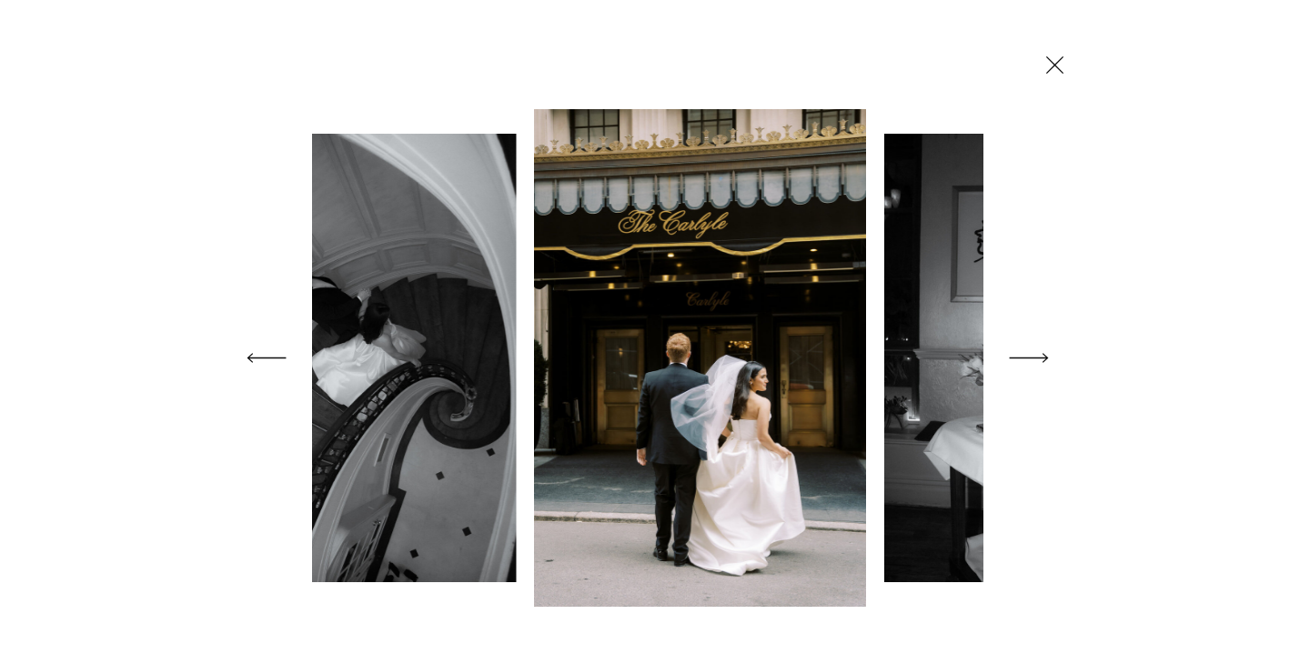
click at [1047, 361] on icon at bounding box center [1029, 358] width 51 height 72
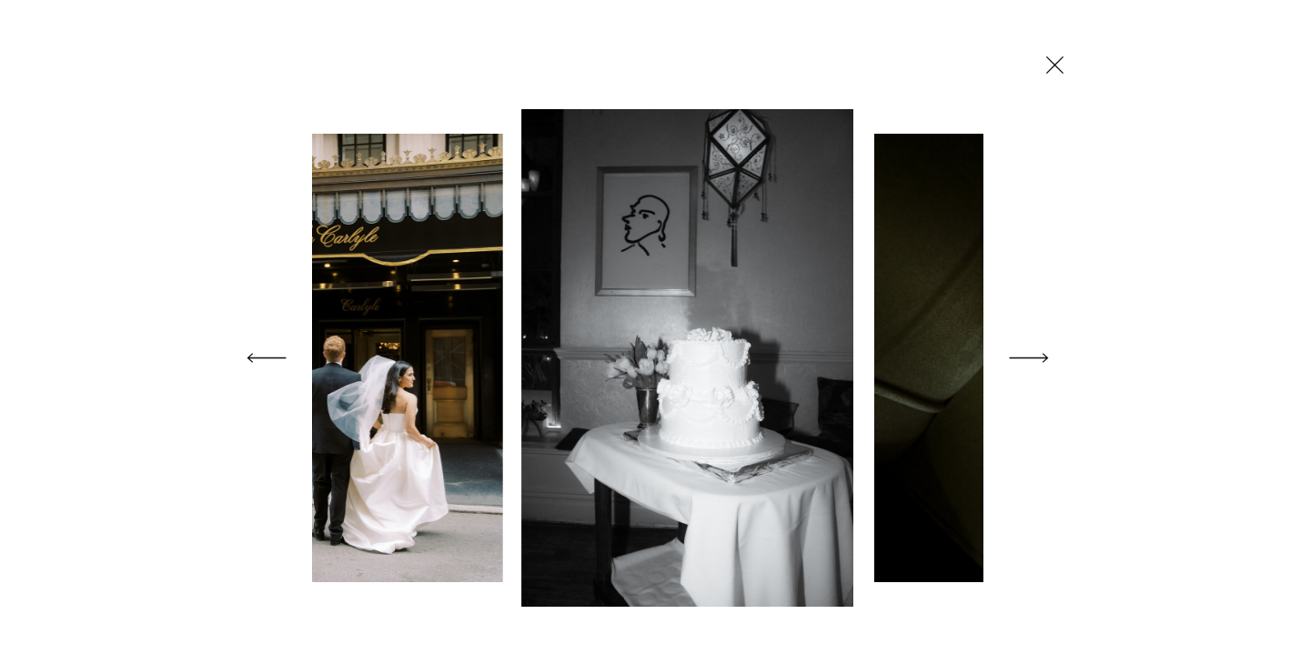
click at [1047, 362] on icon at bounding box center [1029, 358] width 51 height 72
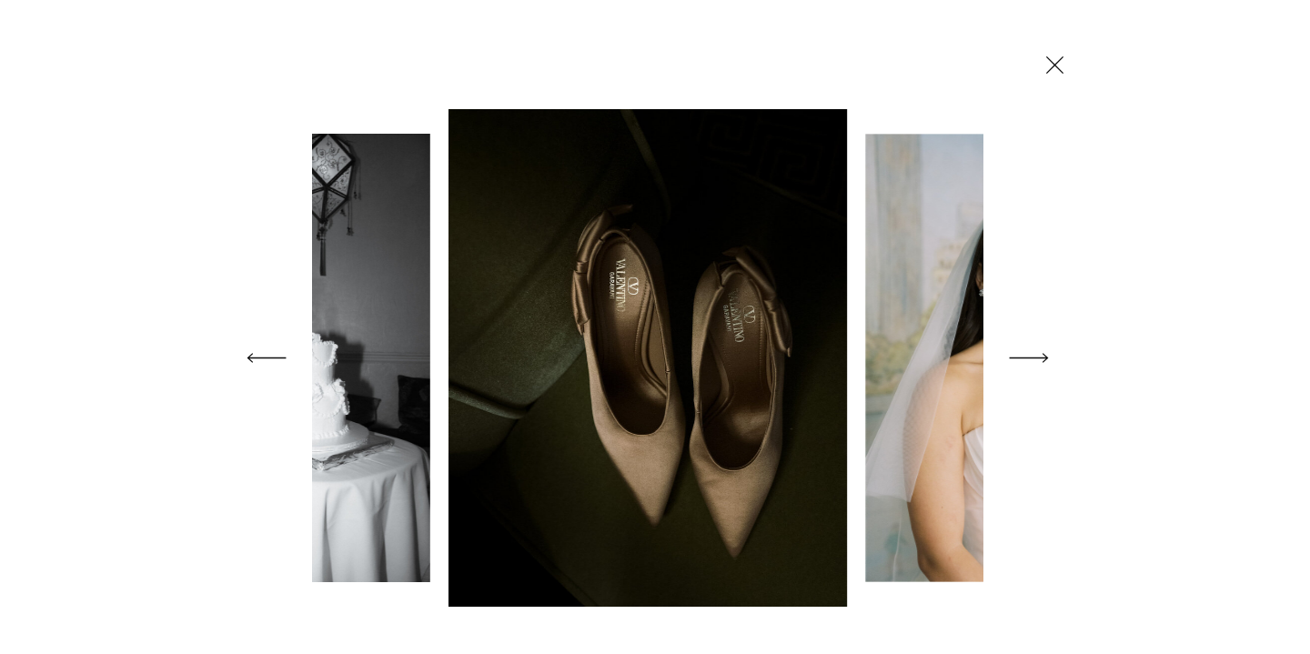
click at [1052, 73] on icon at bounding box center [1055, 65] width 30 height 32
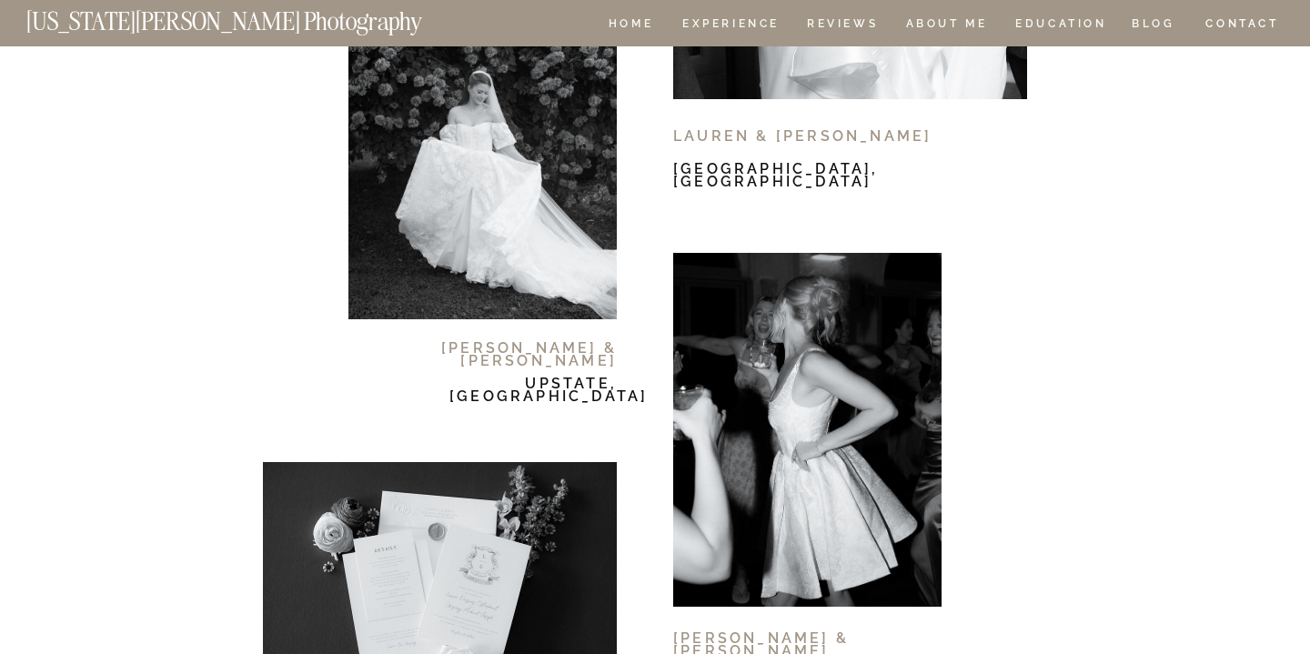
scroll to position [11276, 0]
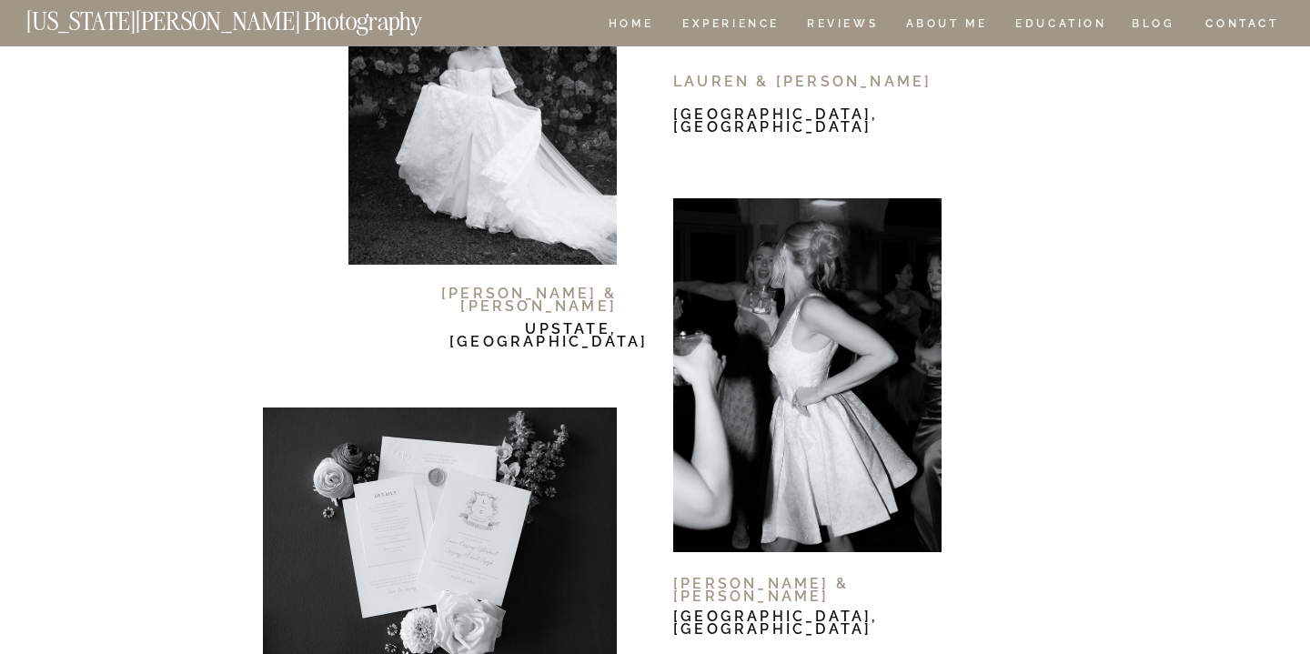
scroll to position [11104, 1]
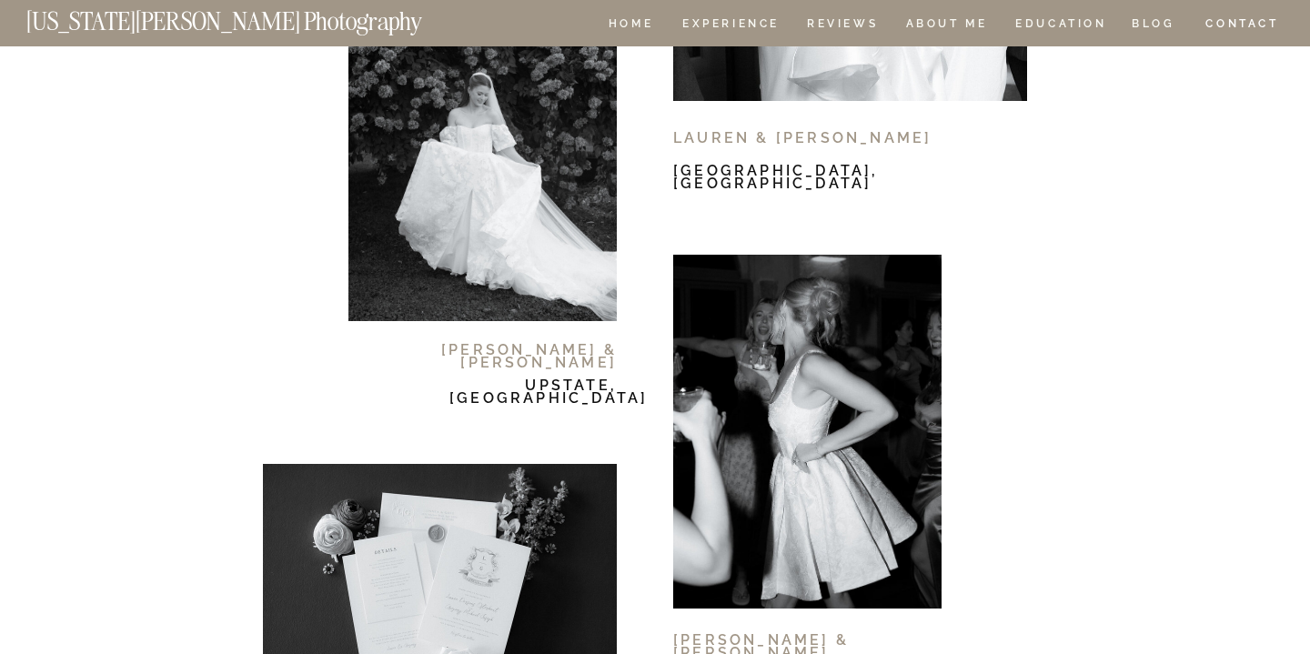
click at [527, 156] on div at bounding box center [483, 144] width 268 height 354
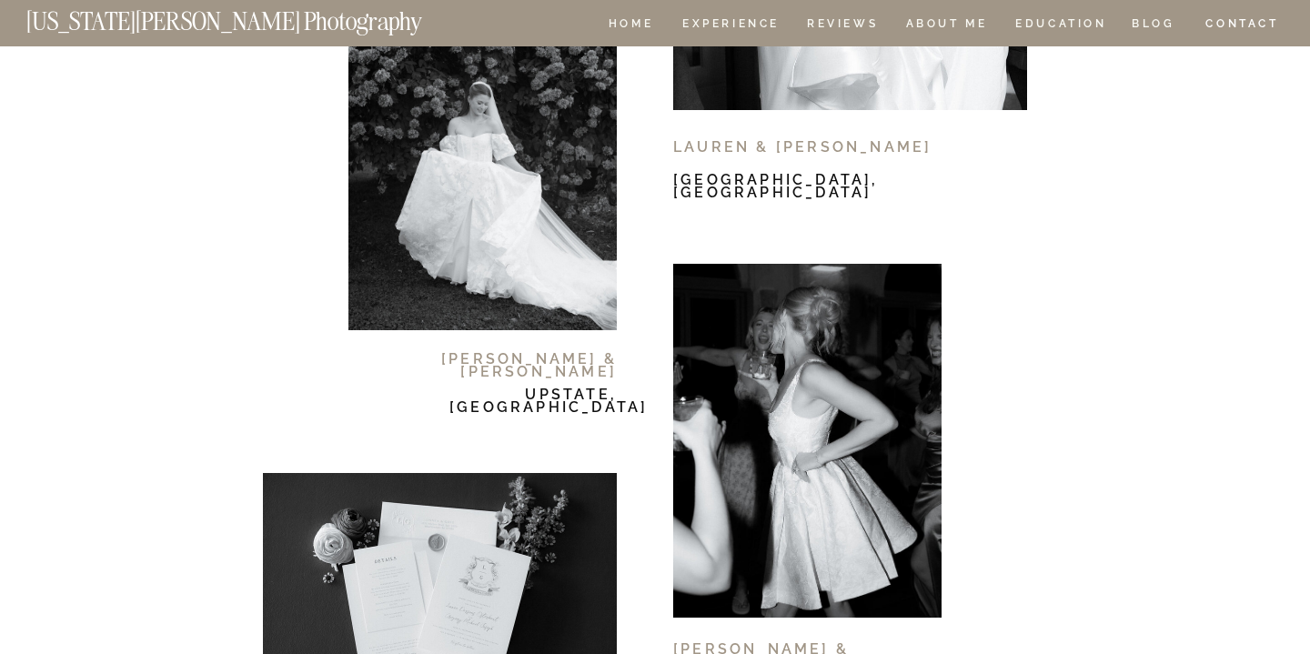
scroll to position [11221, 0]
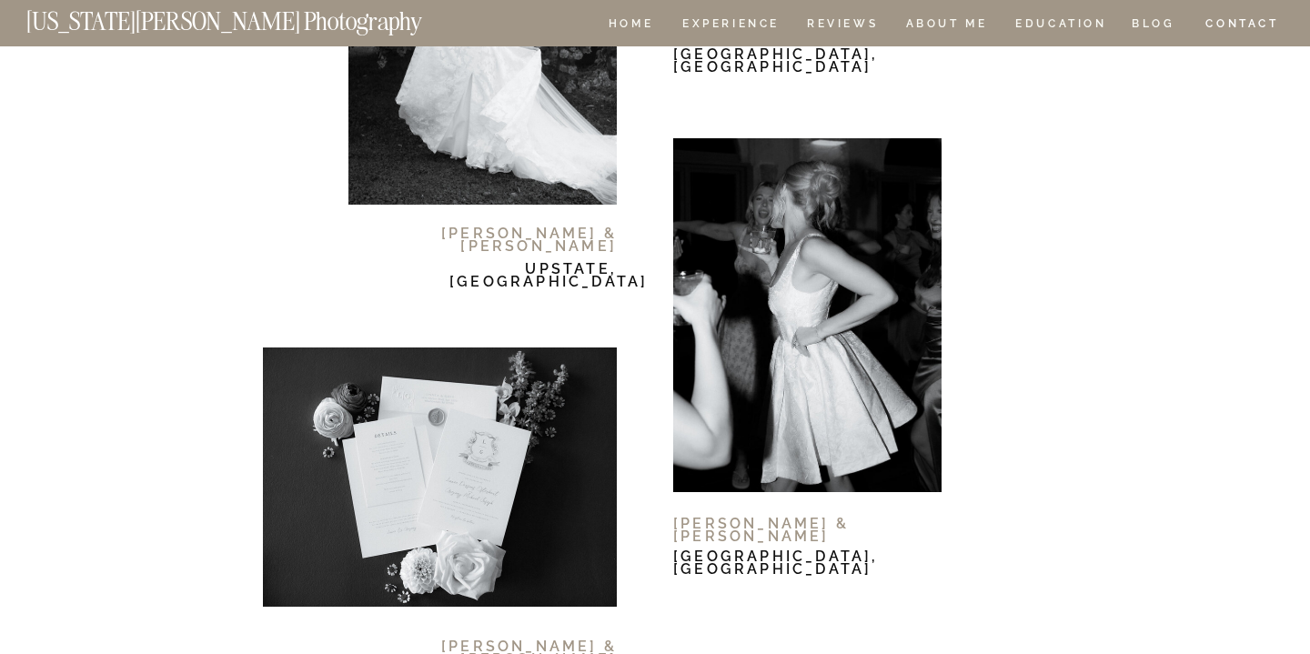
click at [565, 98] on div at bounding box center [483, 28] width 268 height 354
click at [507, 474] on div at bounding box center [440, 477] width 354 height 259
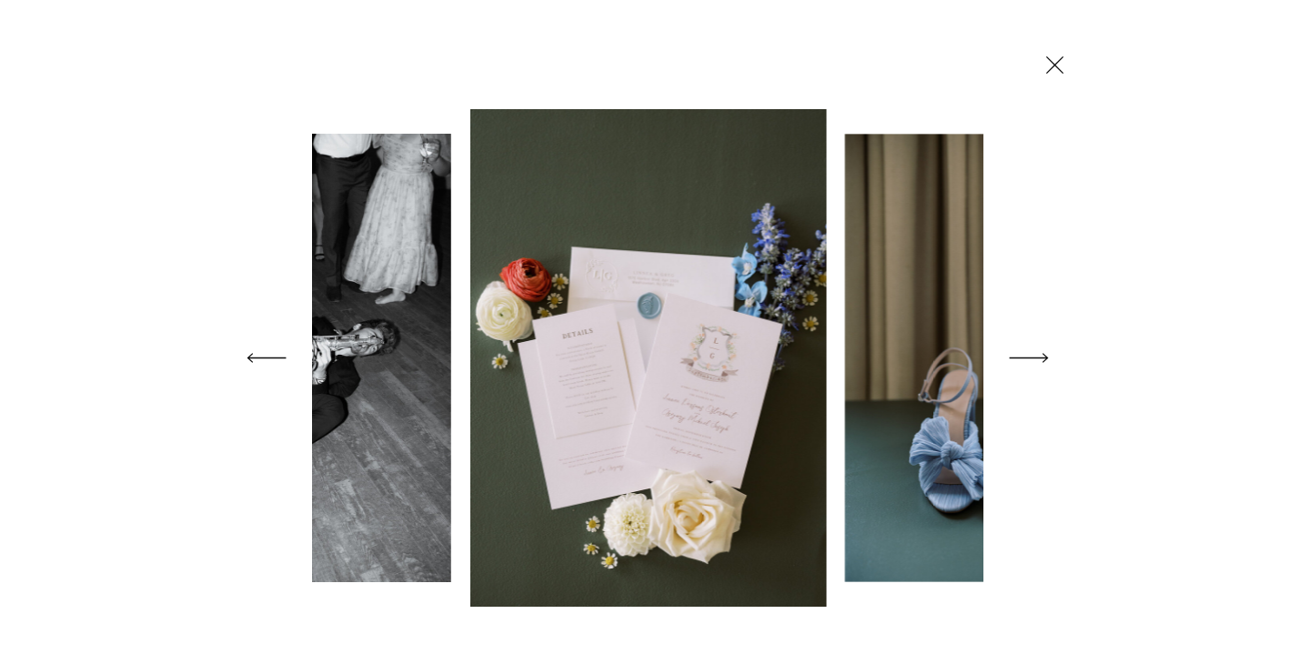
click at [1033, 357] on icon at bounding box center [1029, 358] width 51 height 72
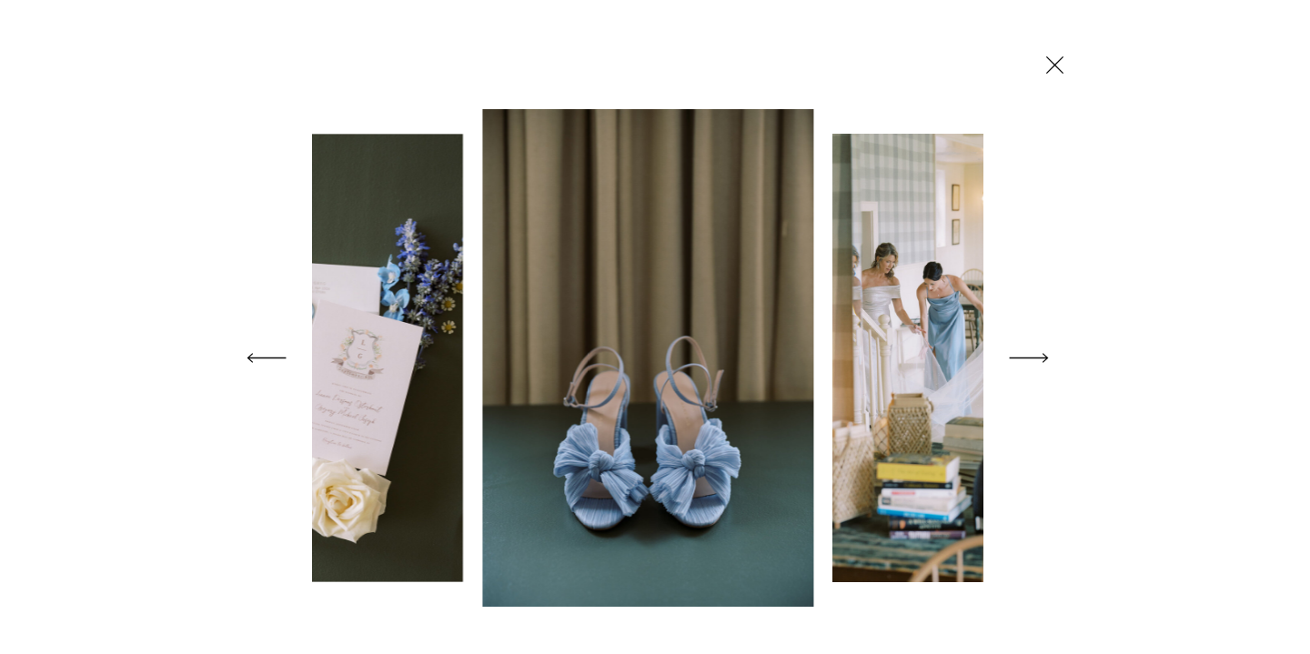
click at [390, 360] on img at bounding box center [303, 358] width 320 height 448
click at [421, 349] on img at bounding box center [303, 358] width 320 height 448
click at [275, 349] on icon at bounding box center [266, 358] width 51 height 72
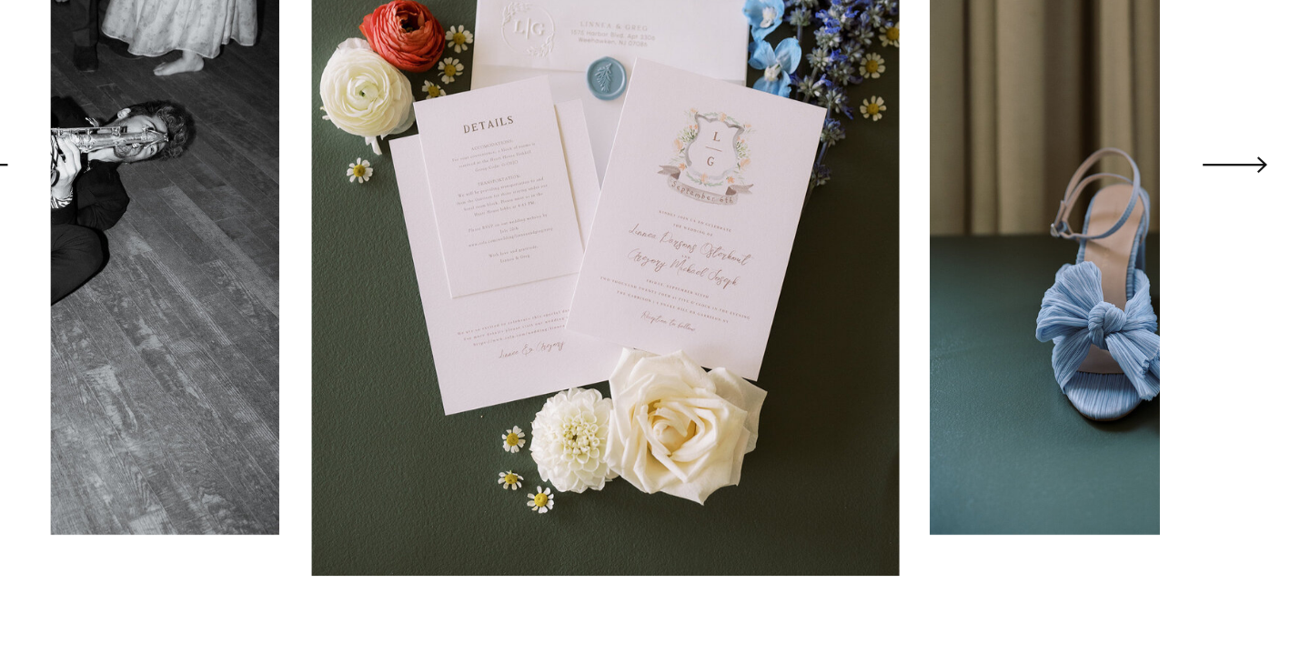
scroll to position [11198, 0]
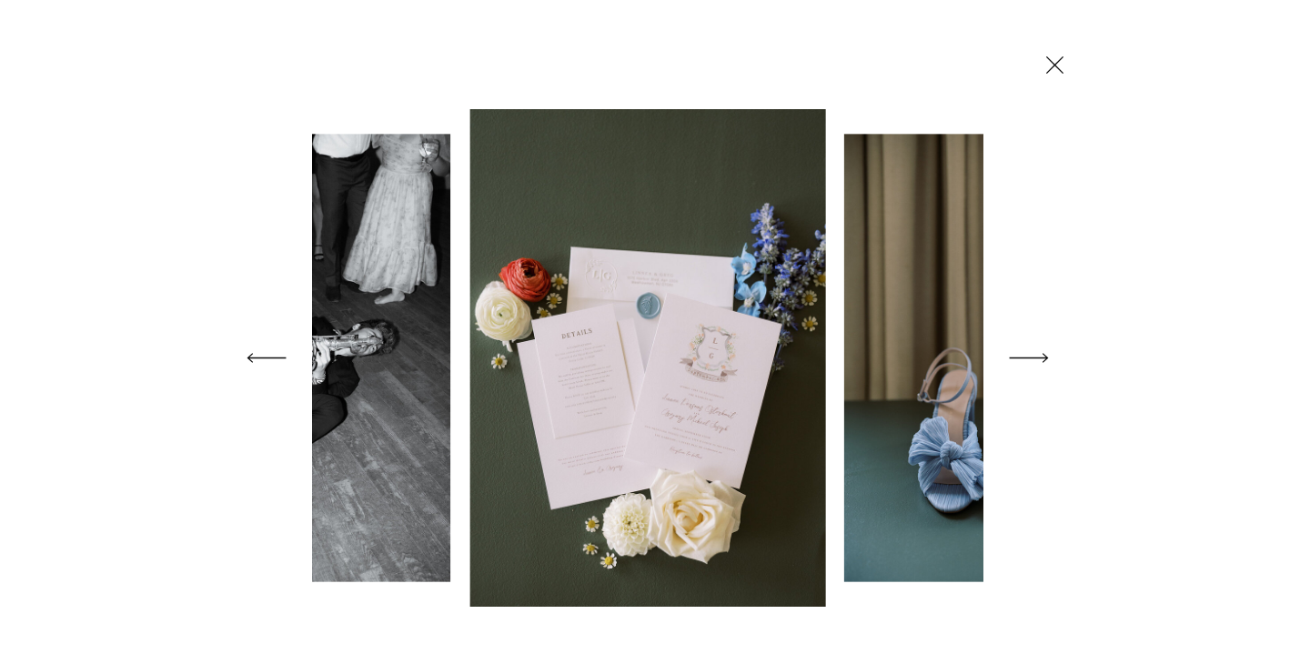
click at [1029, 335] on icon at bounding box center [1029, 358] width 51 height 72
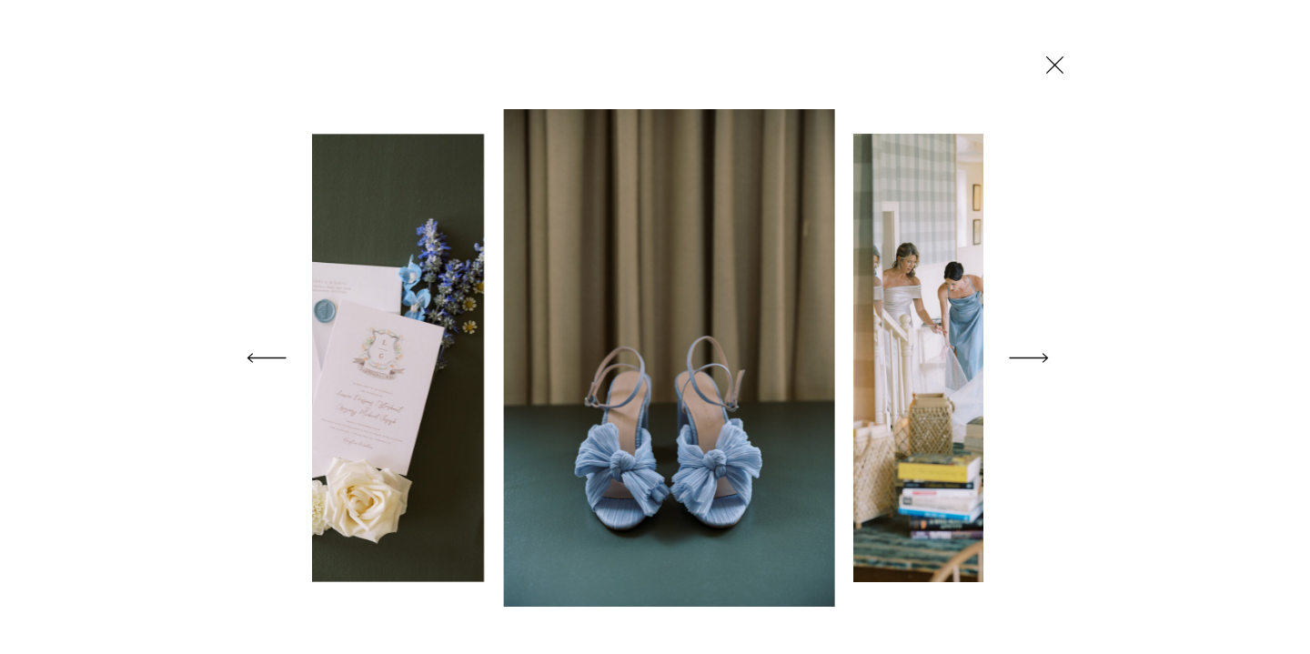
click at [1030, 337] on icon at bounding box center [1029, 358] width 51 height 72
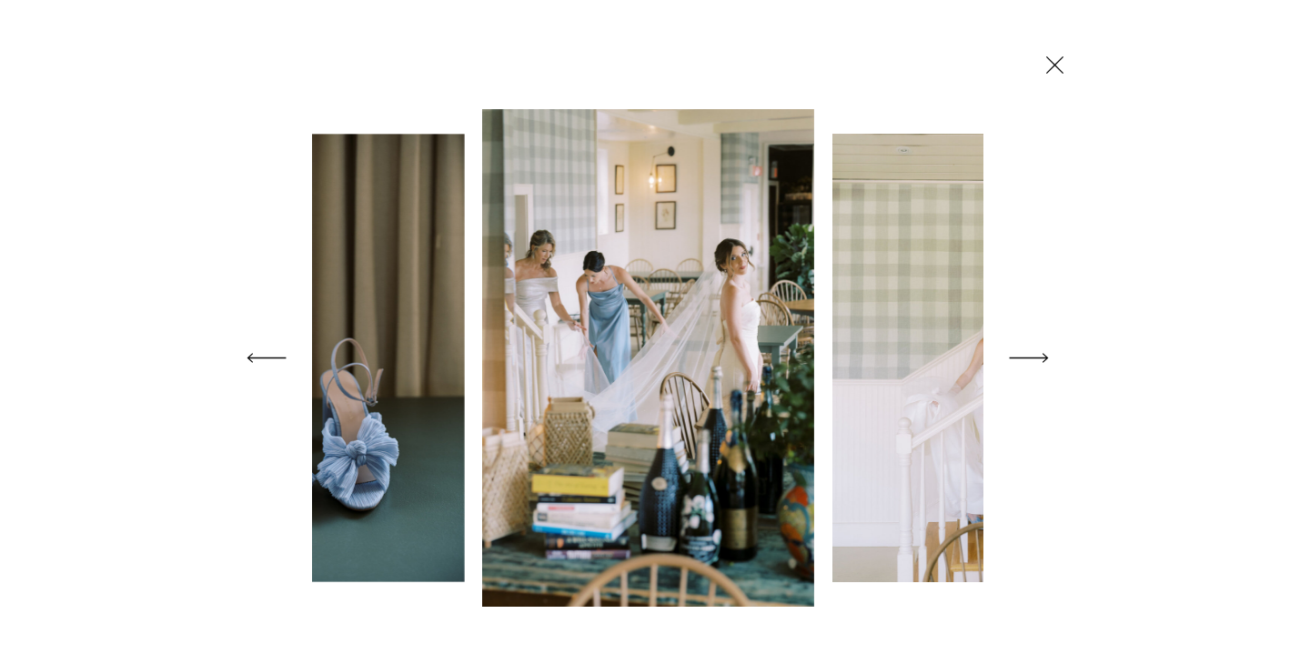
click at [1030, 338] on icon at bounding box center [1029, 358] width 51 height 72
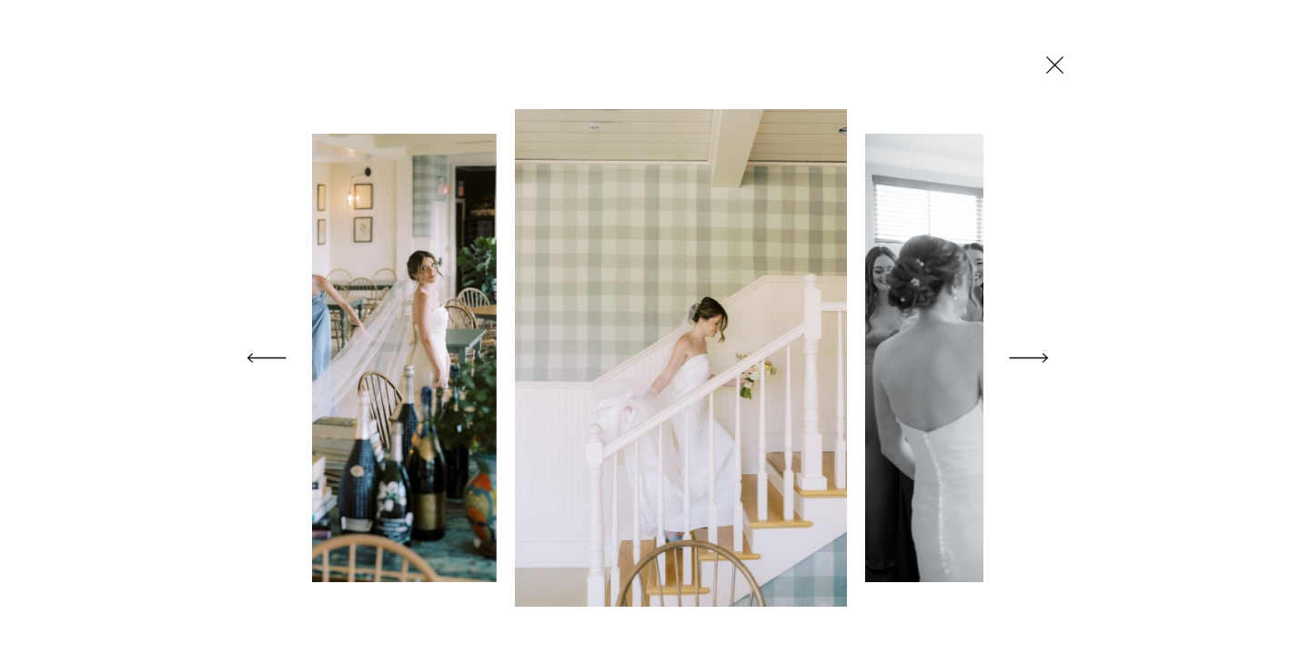
click at [1030, 338] on icon at bounding box center [1029, 358] width 51 height 72
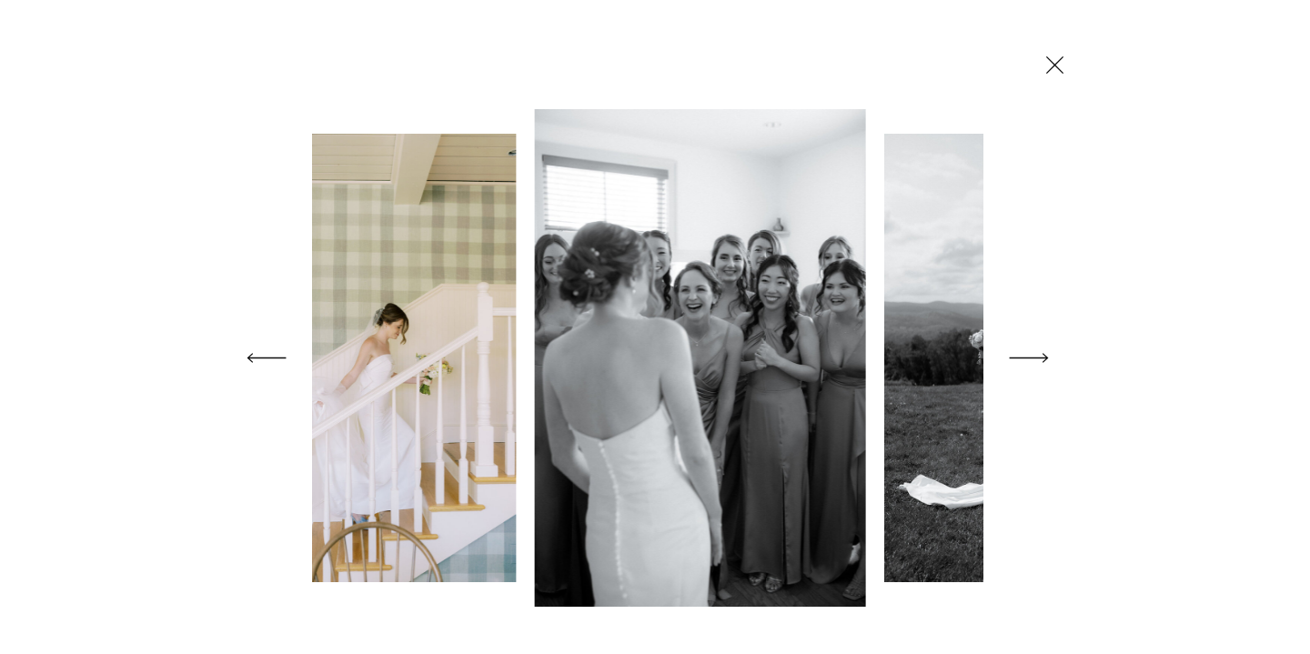
click at [1030, 338] on icon at bounding box center [1029, 358] width 51 height 72
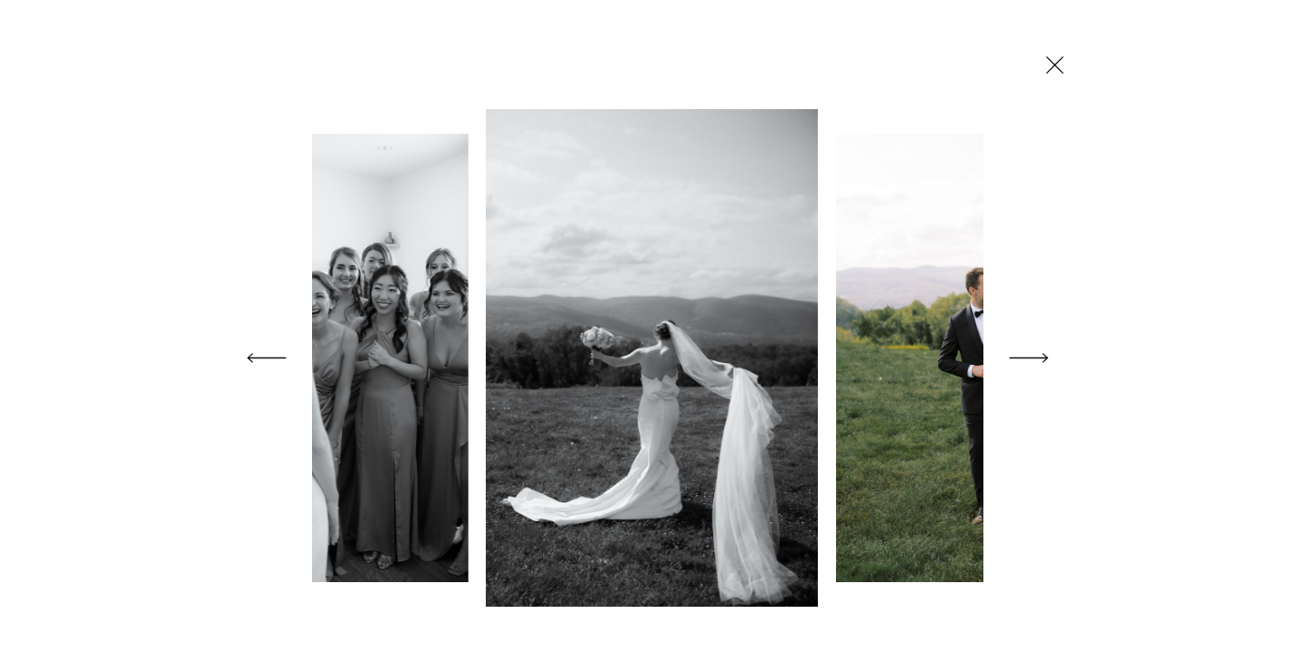
click at [1054, 57] on icon at bounding box center [1055, 65] width 30 height 32
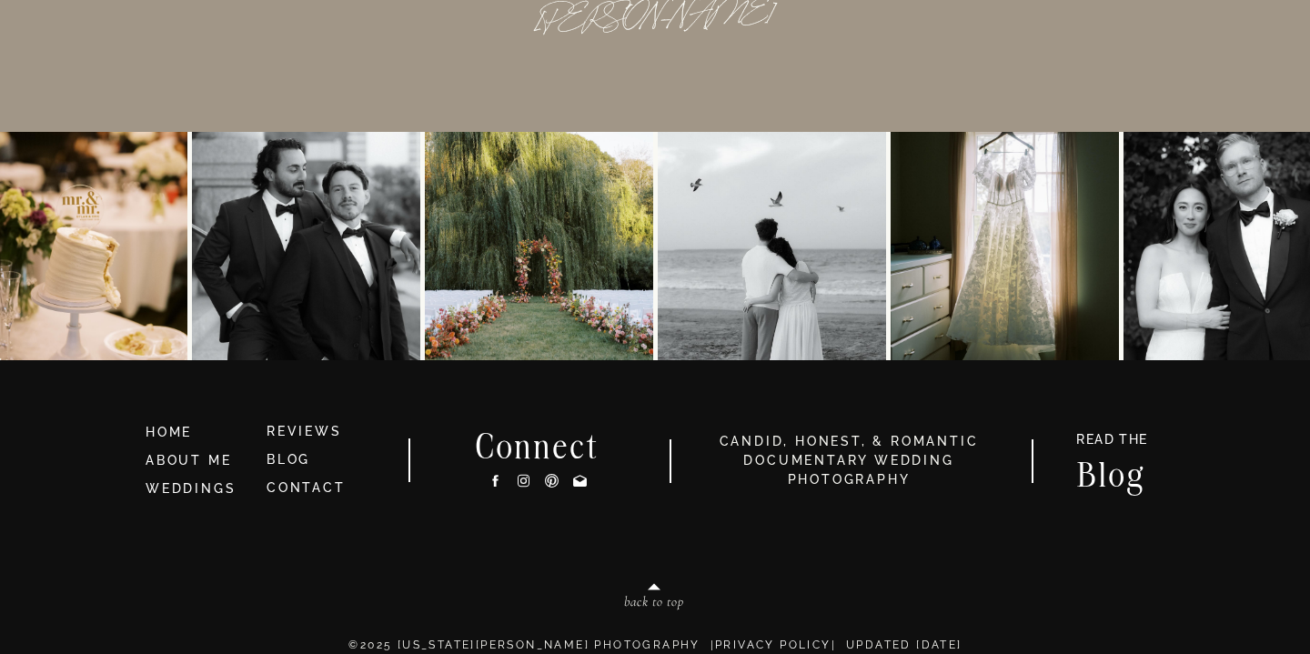
scroll to position [16949, 0]
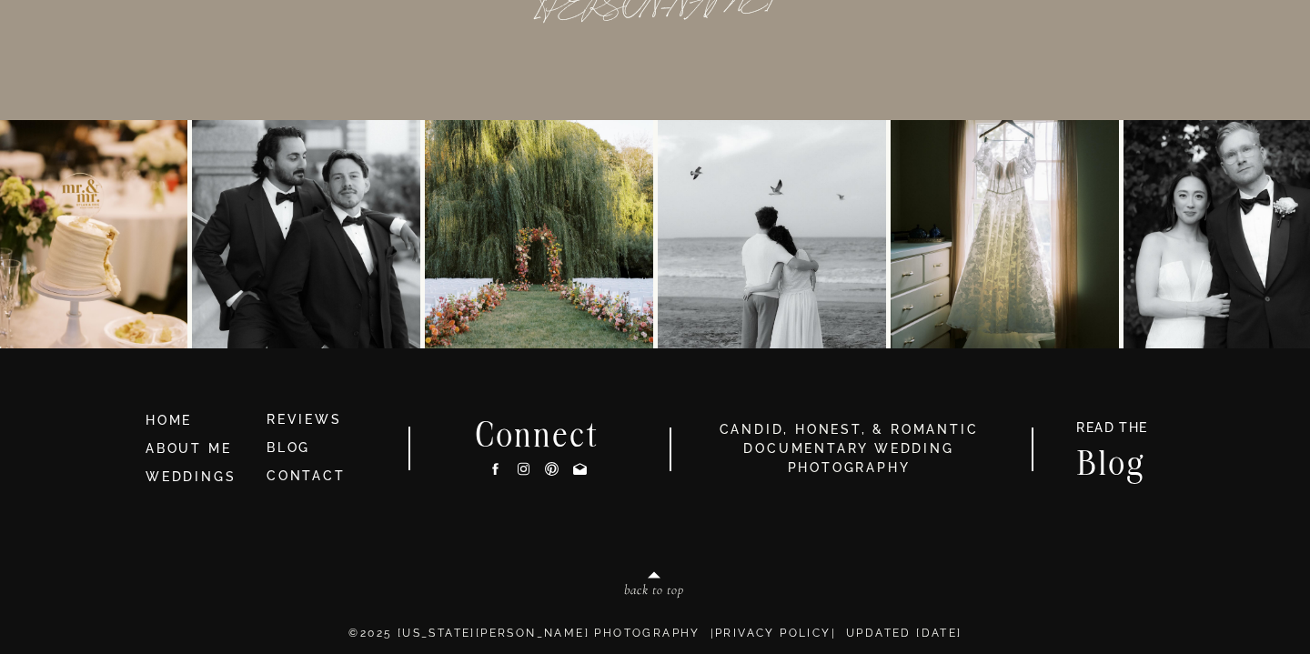
click at [526, 466] on icon at bounding box center [523, 469] width 15 height 19
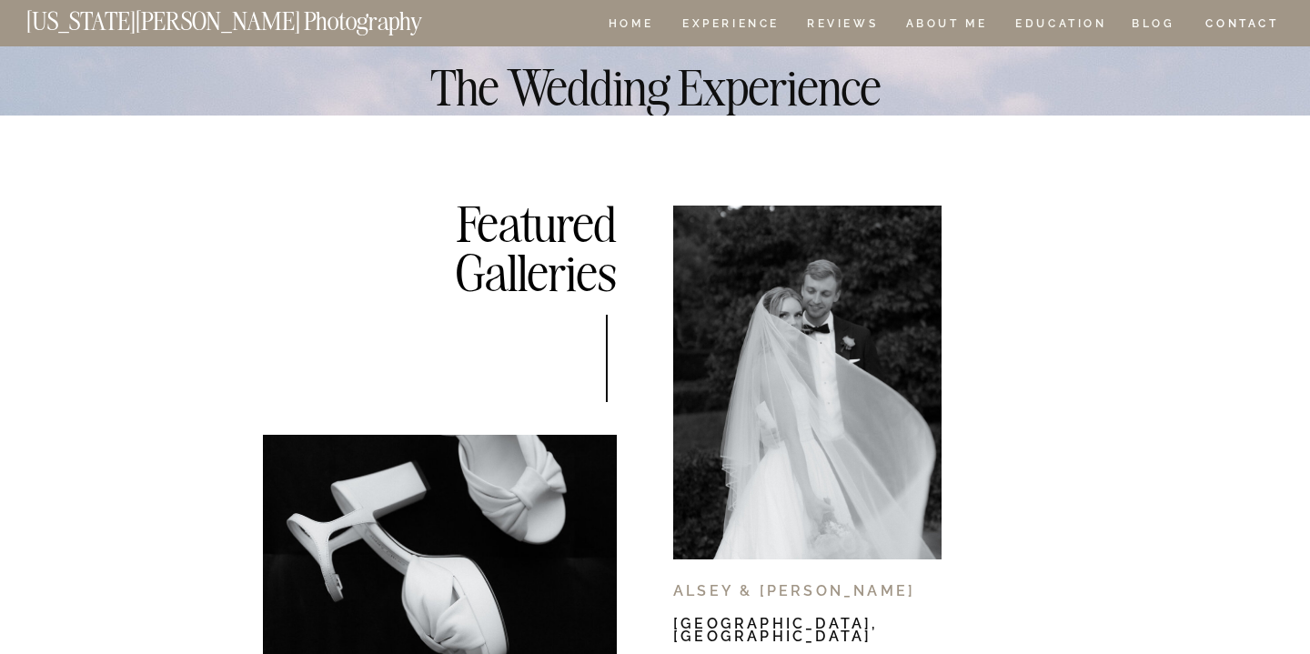
scroll to position [10130, 0]
